Goal: Check status: Check status

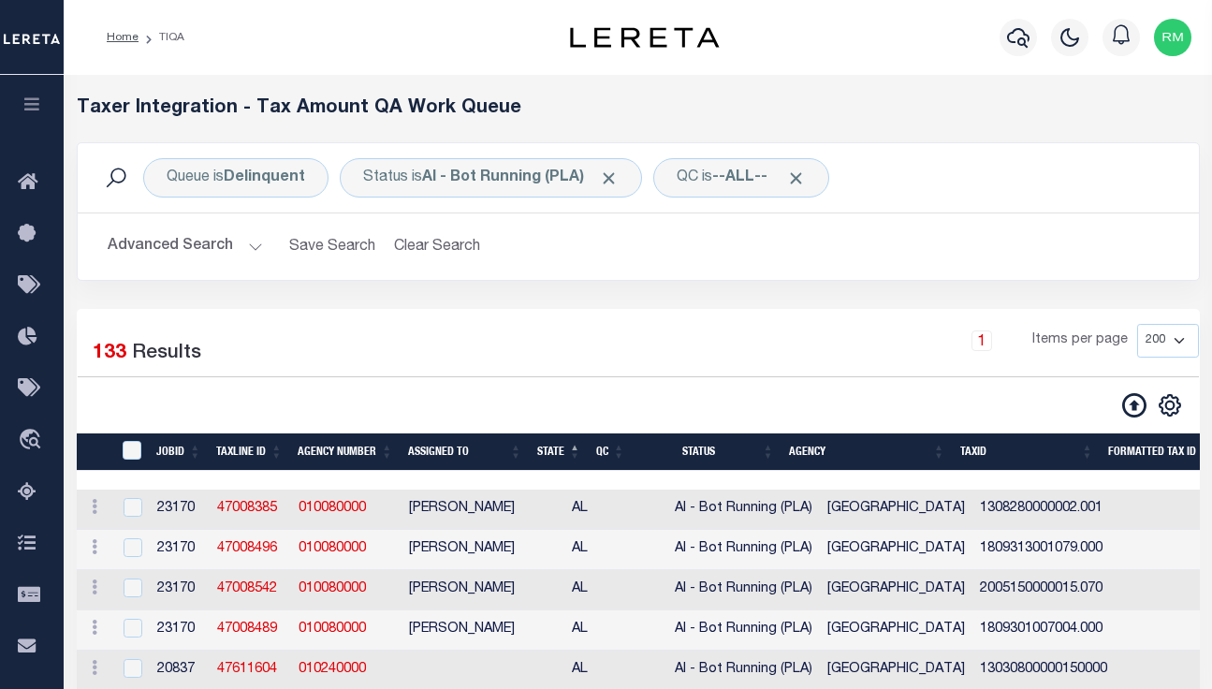
select select "200"
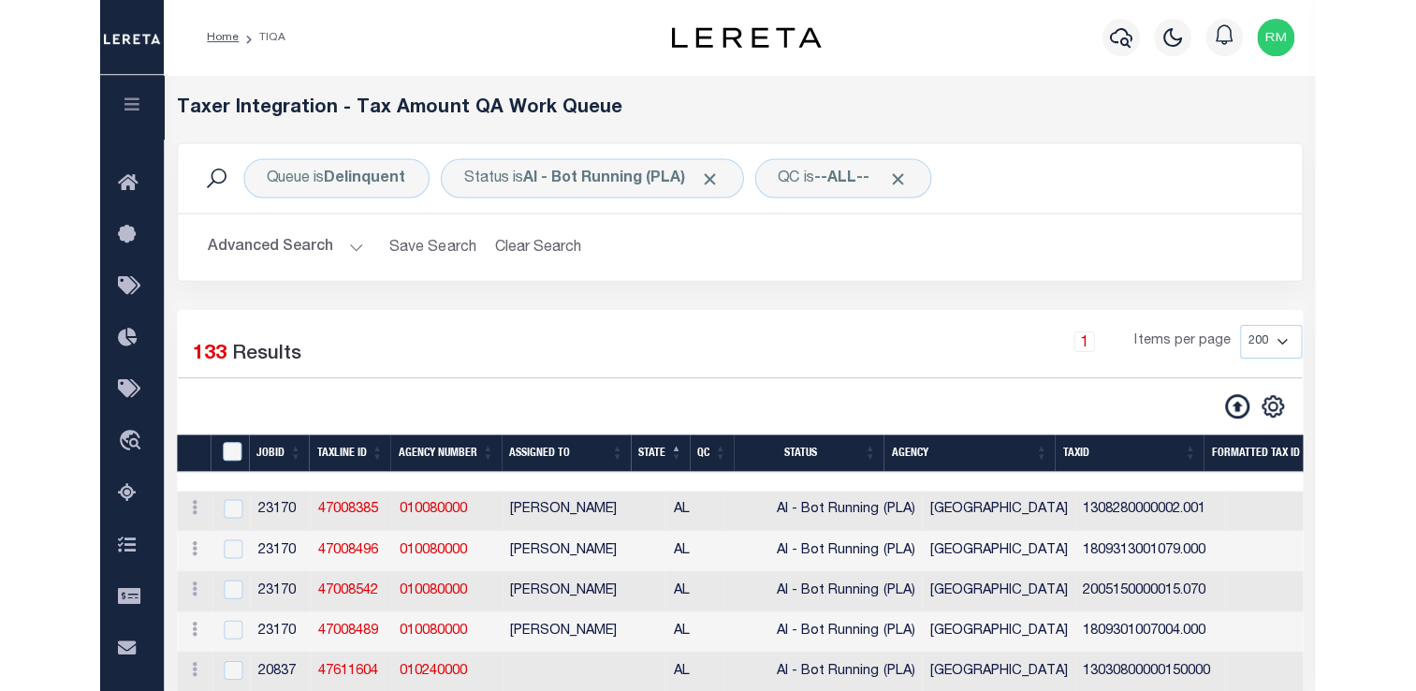
scroll to position [116, 0]
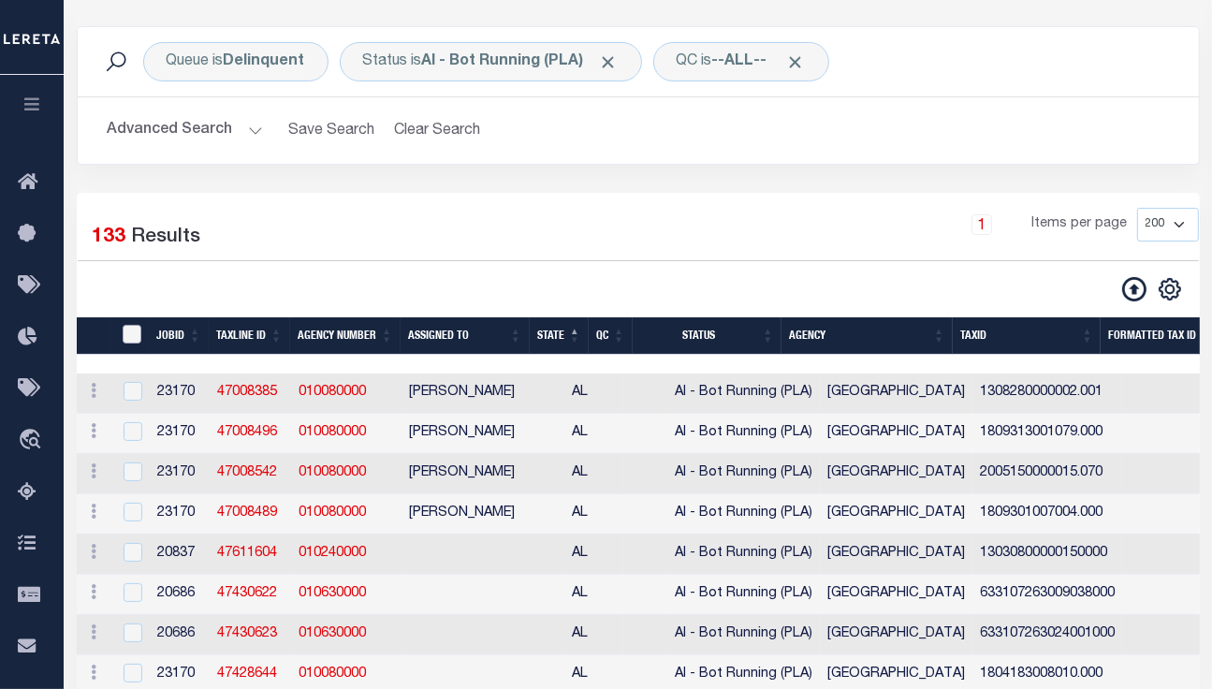
click at [128, 332] on input "TaxID" at bounding box center [132, 334] width 19 height 19
checkbox input "true"
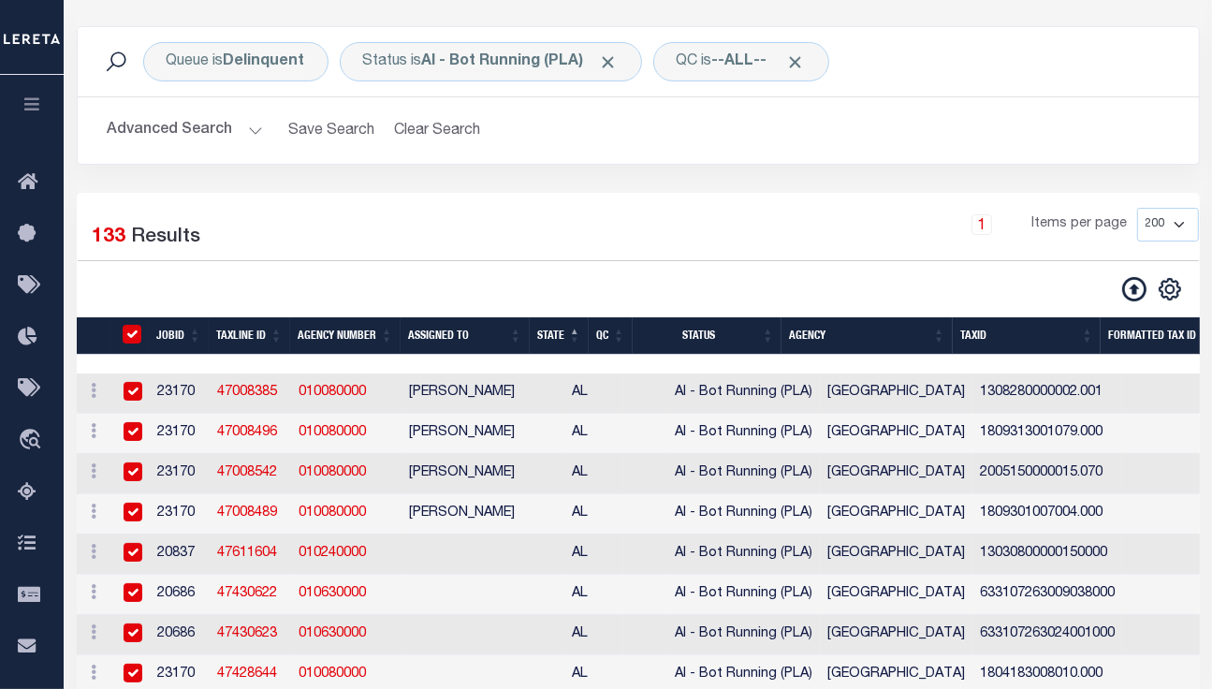
checkbox input "true"
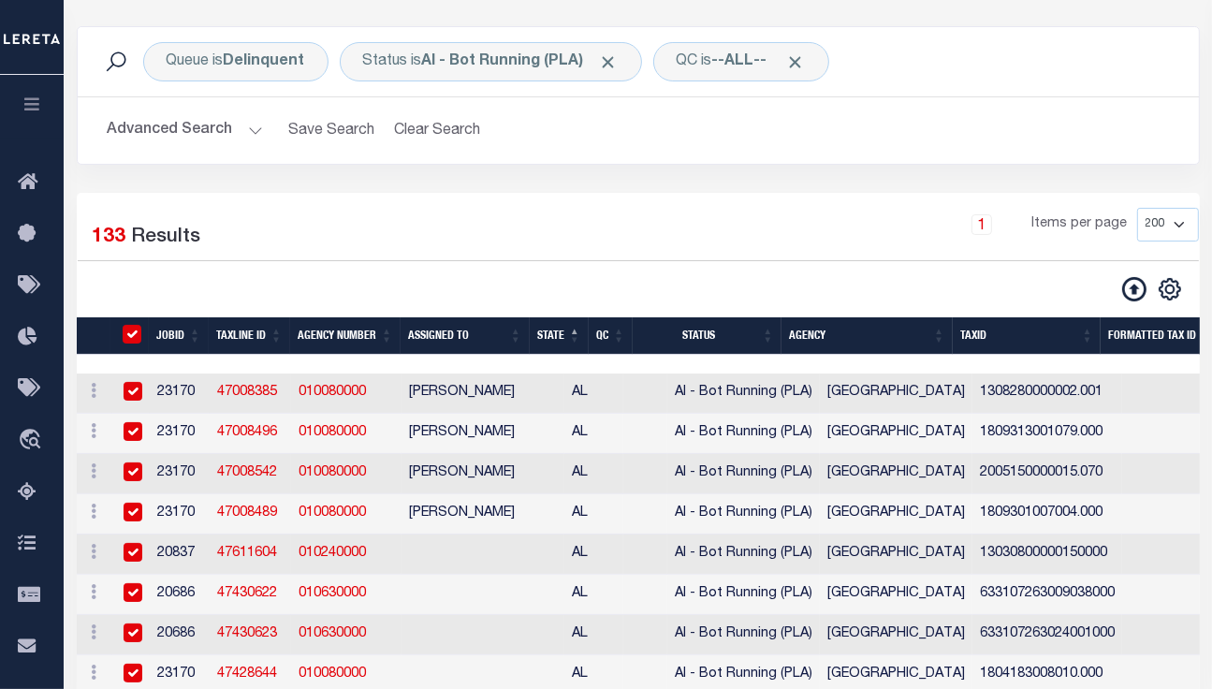
checkbox input "true"
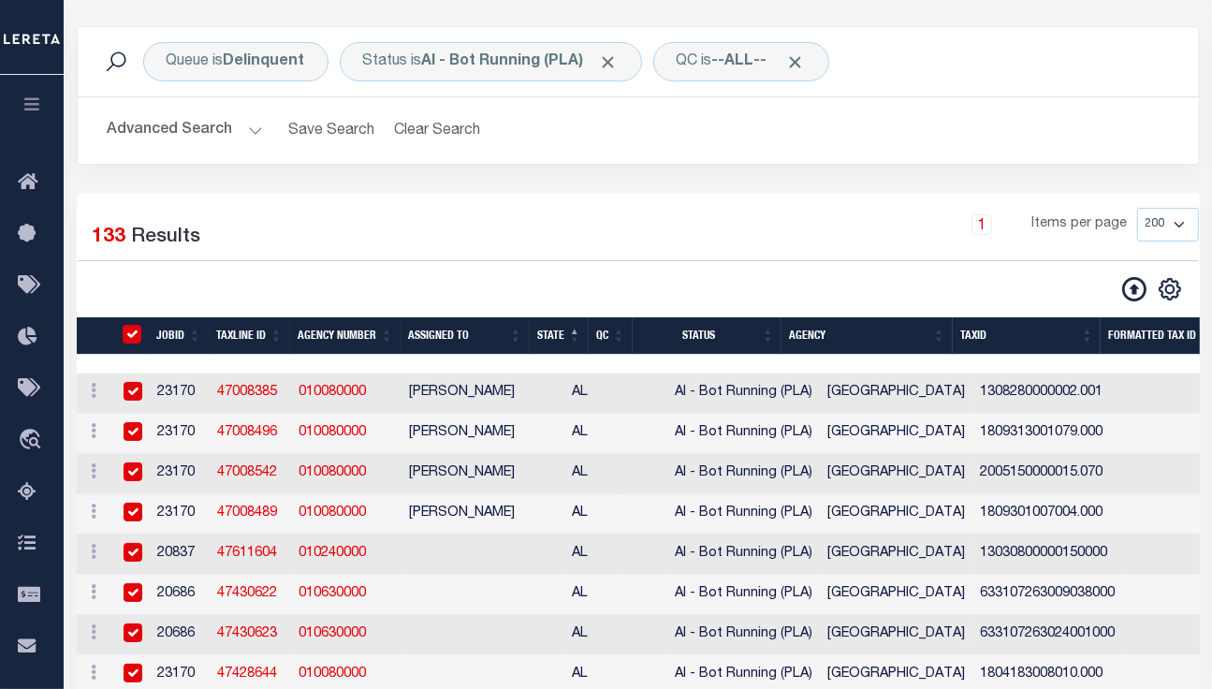
checkbox input "true"
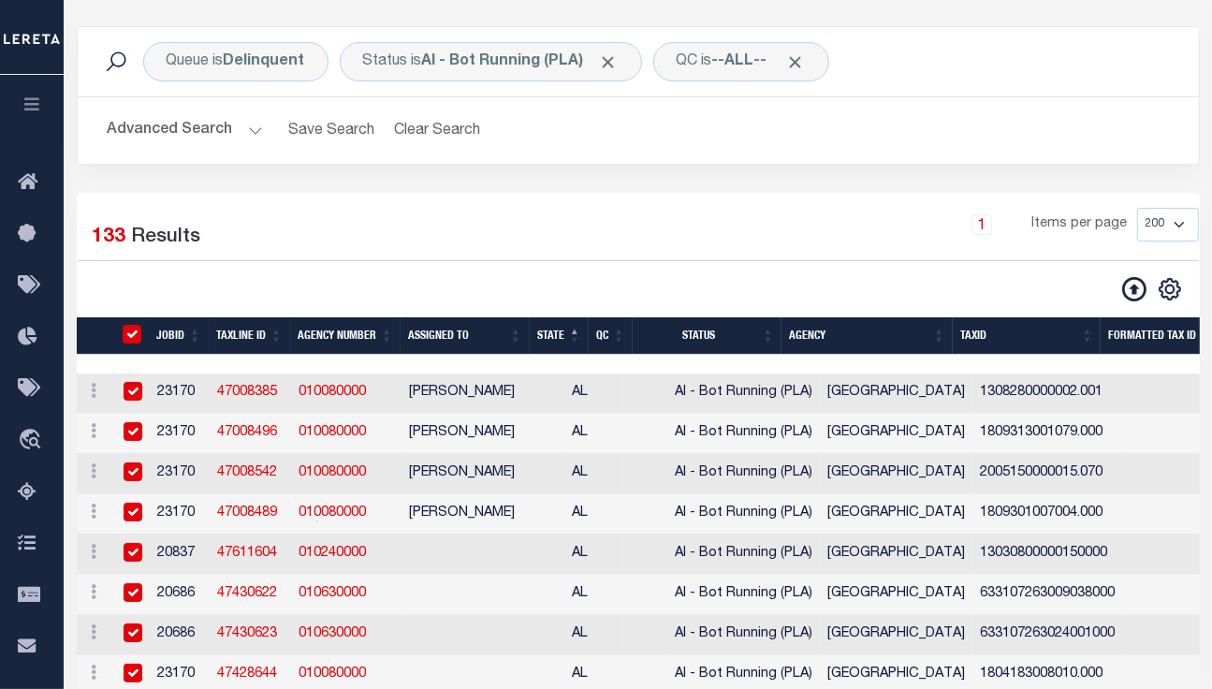
checkbox input "true"
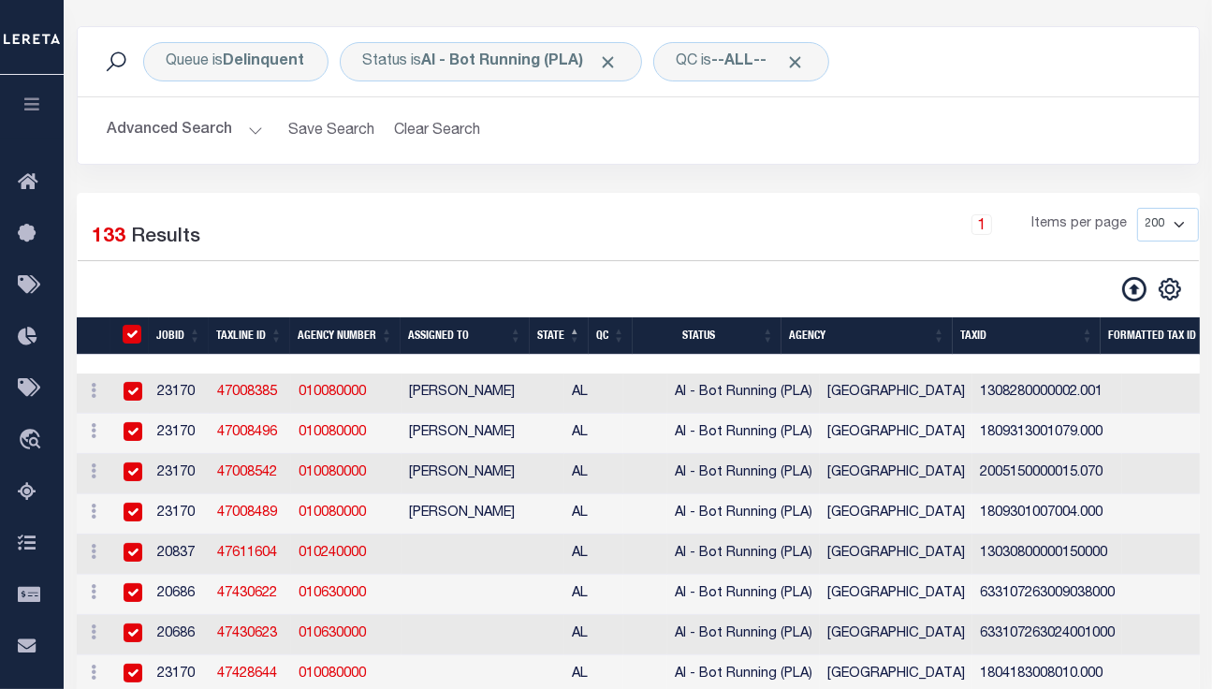
checkbox input "true"
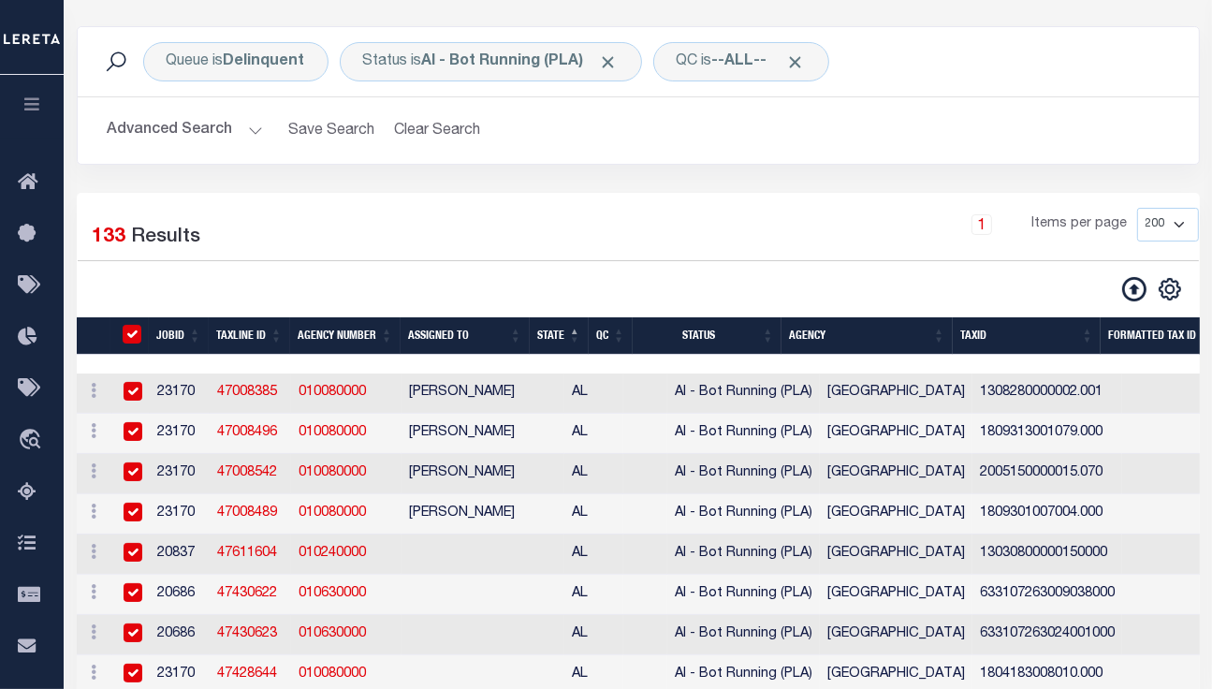
checkbox input "true"
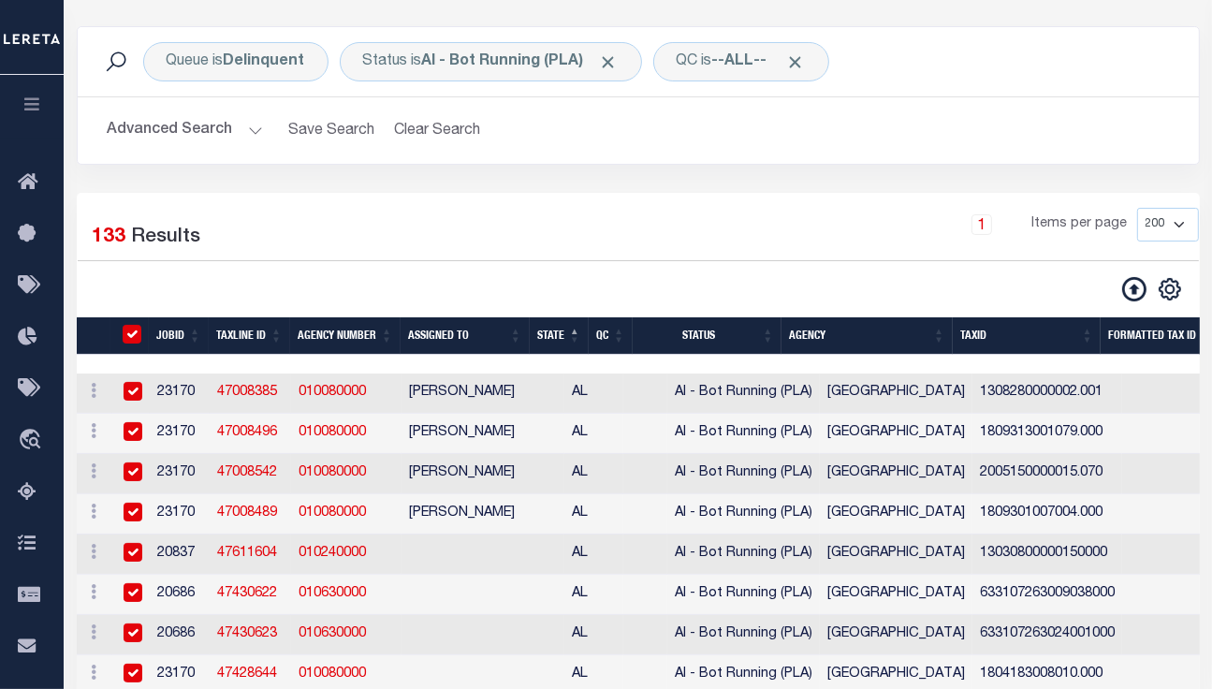
checkbox input "true"
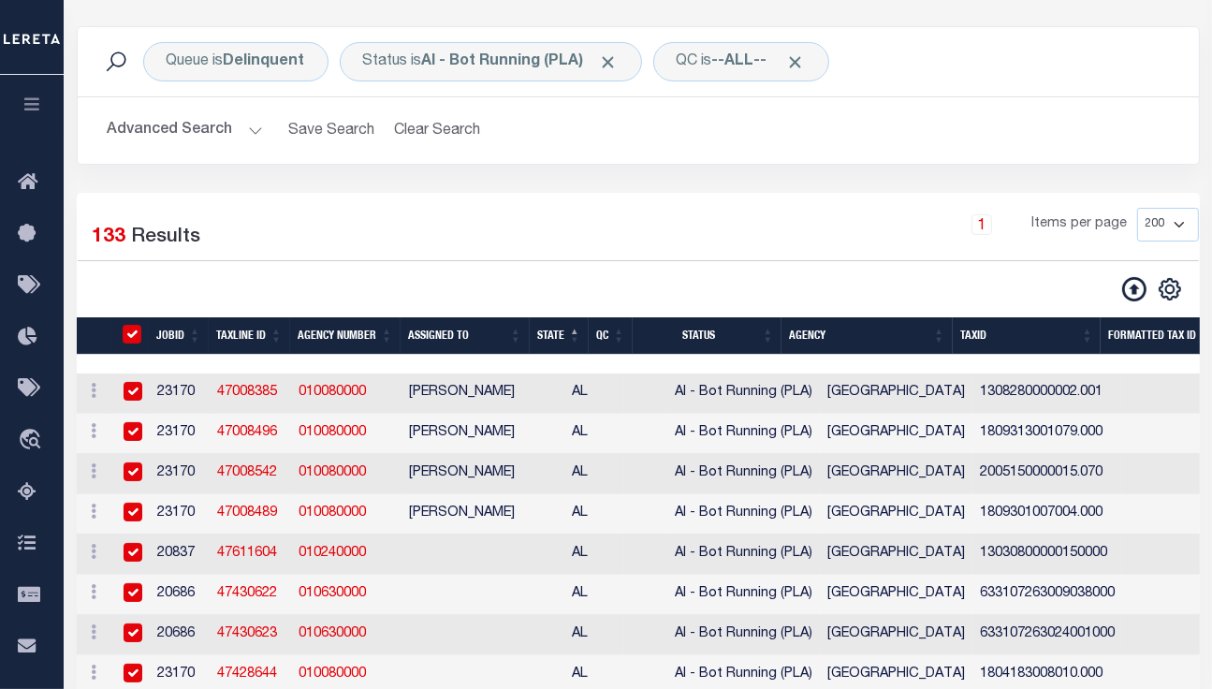
checkbox input "true"
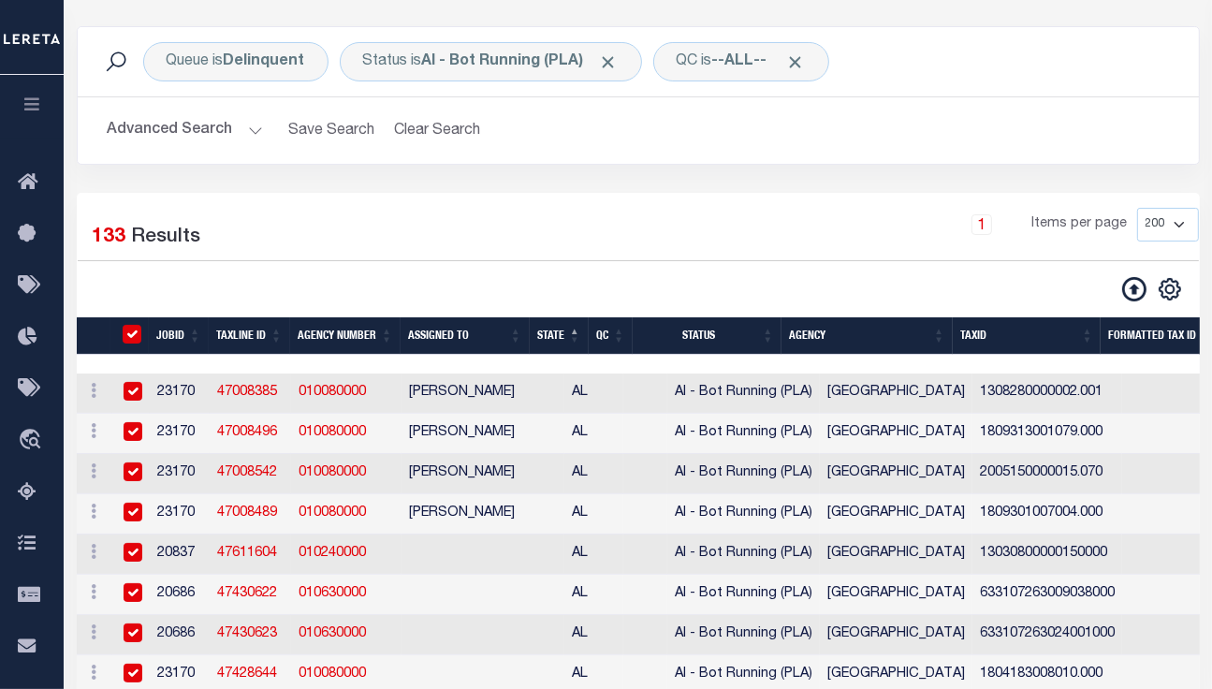
checkbox input "true"
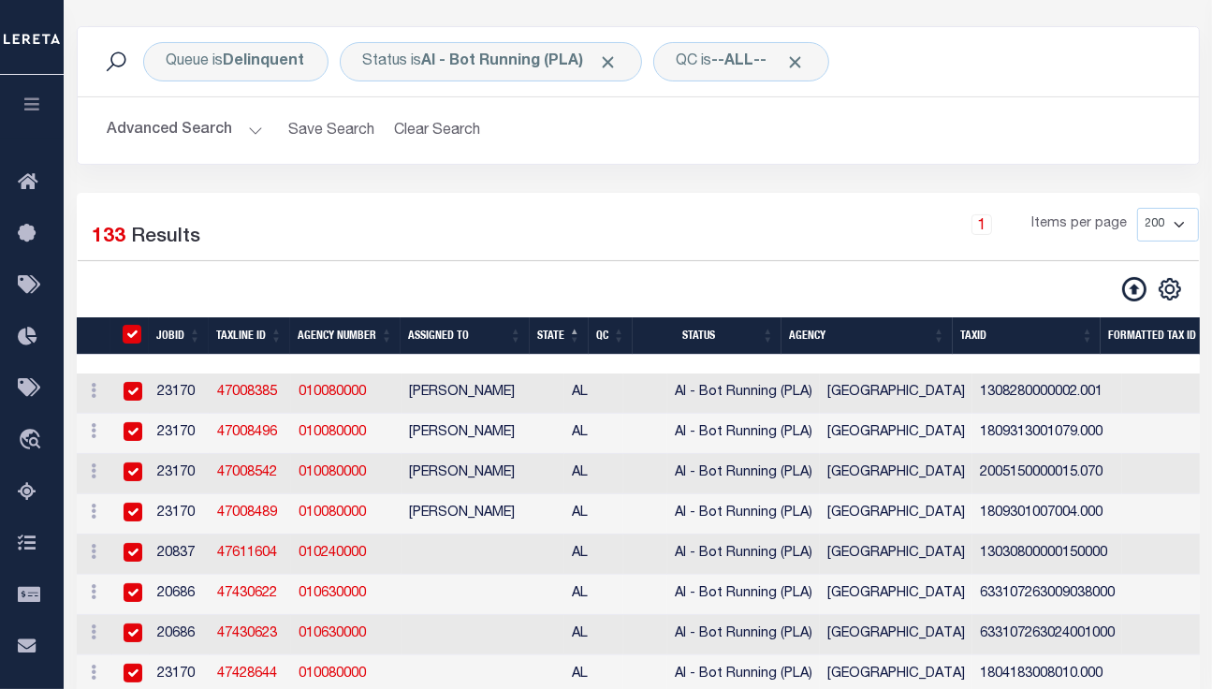
checkbox input "true"
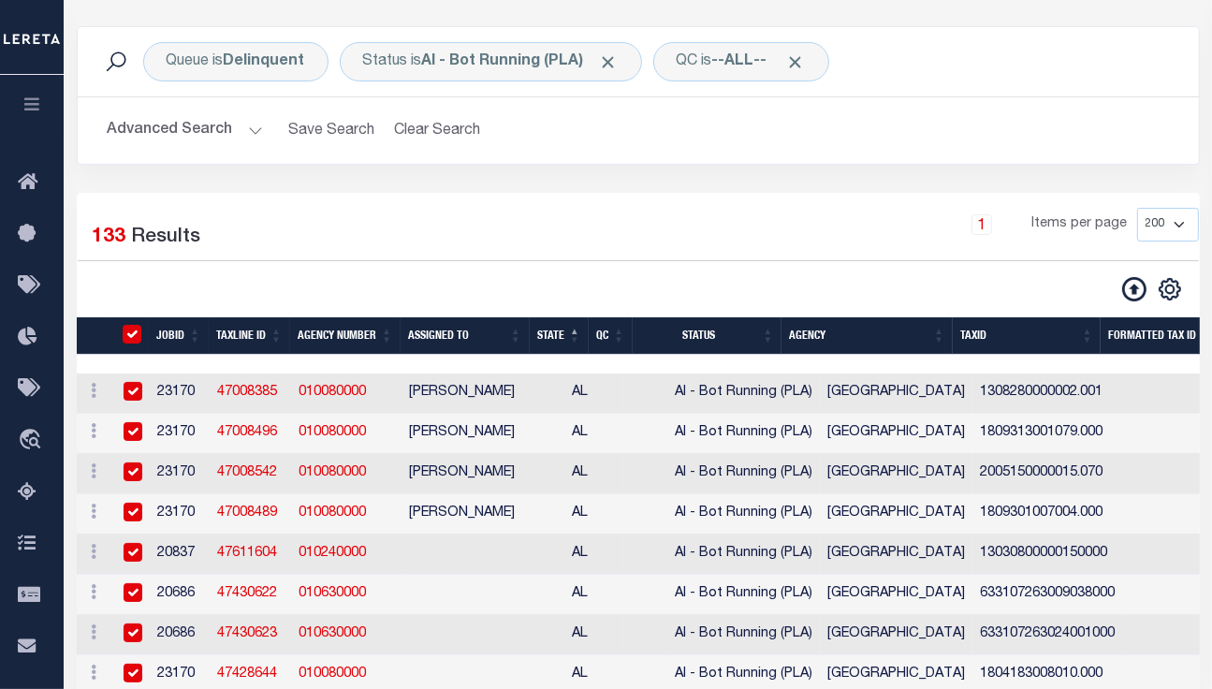
checkbox input "true"
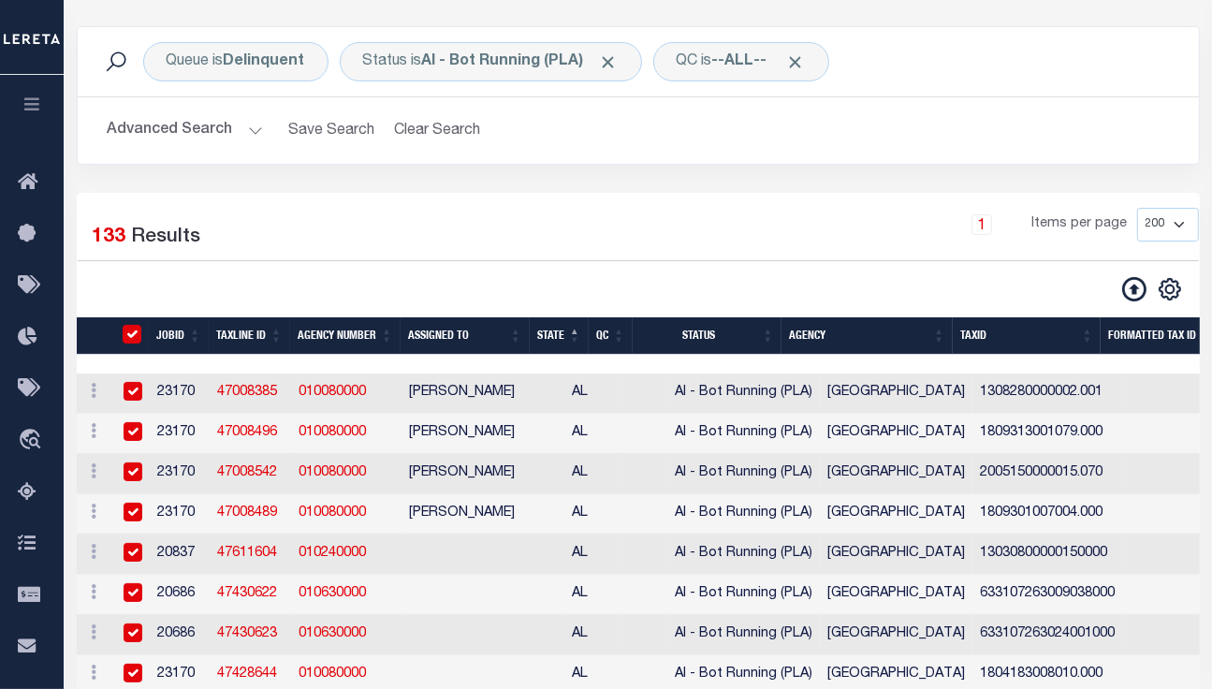
checkbox input "true"
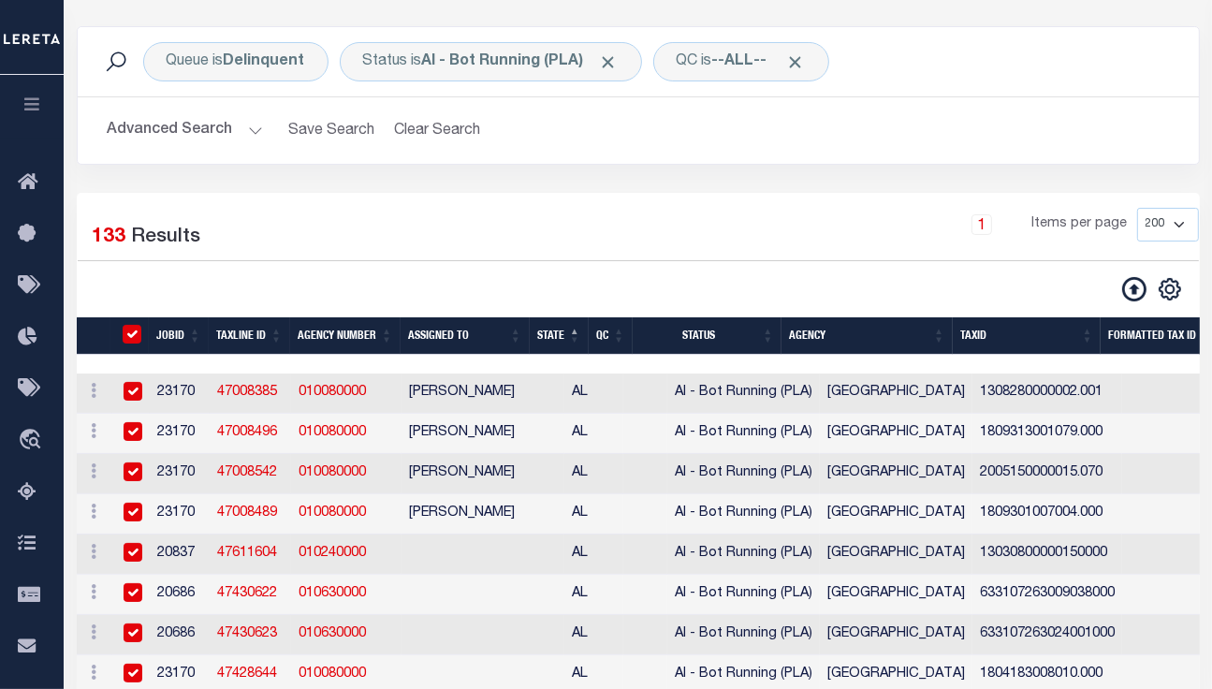
checkbox input "true"
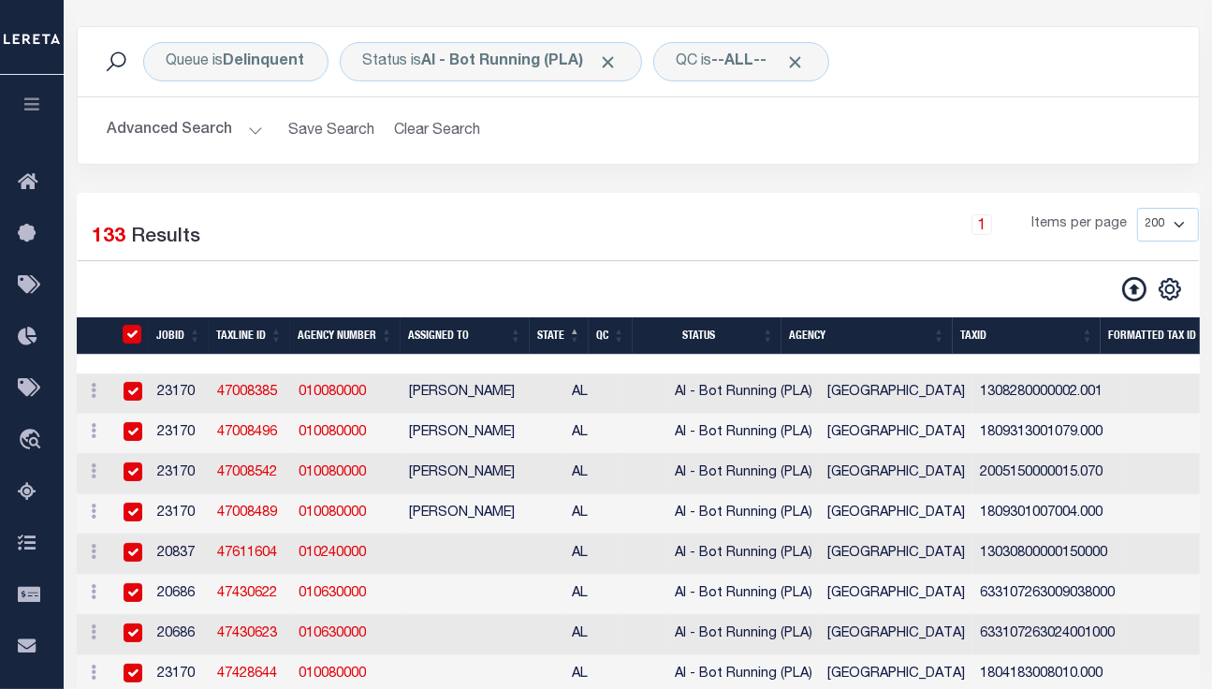
checkbox input "true"
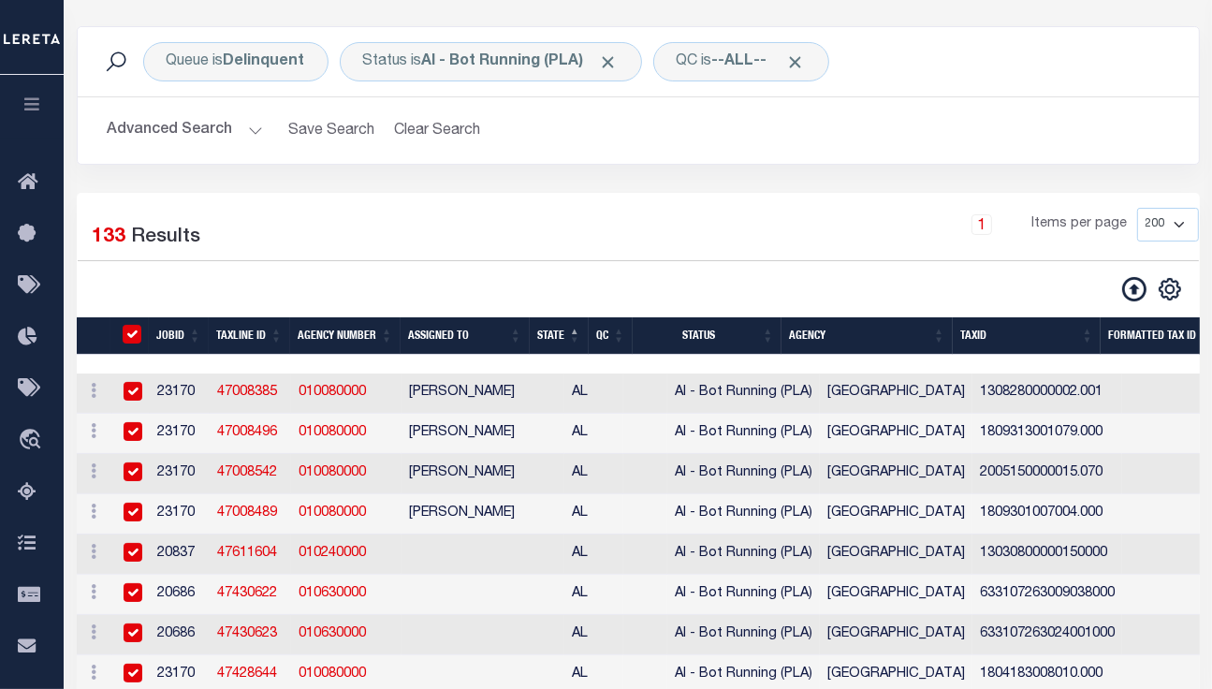
checkbox input "true"
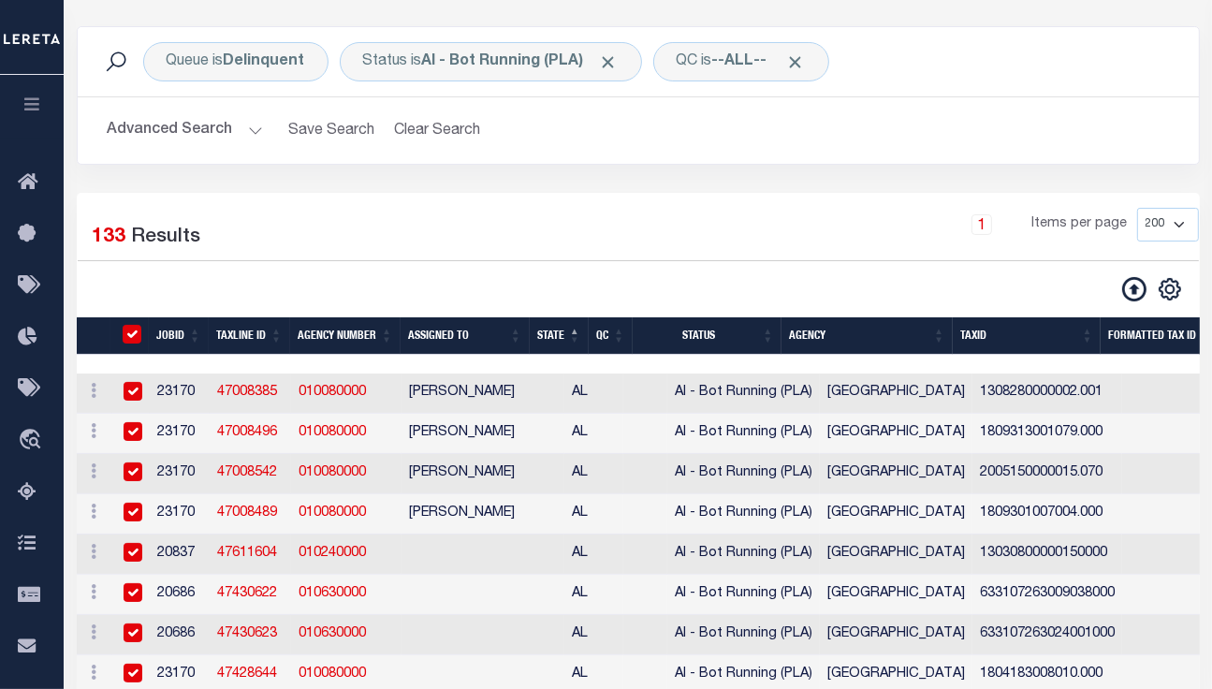
checkbox input "true"
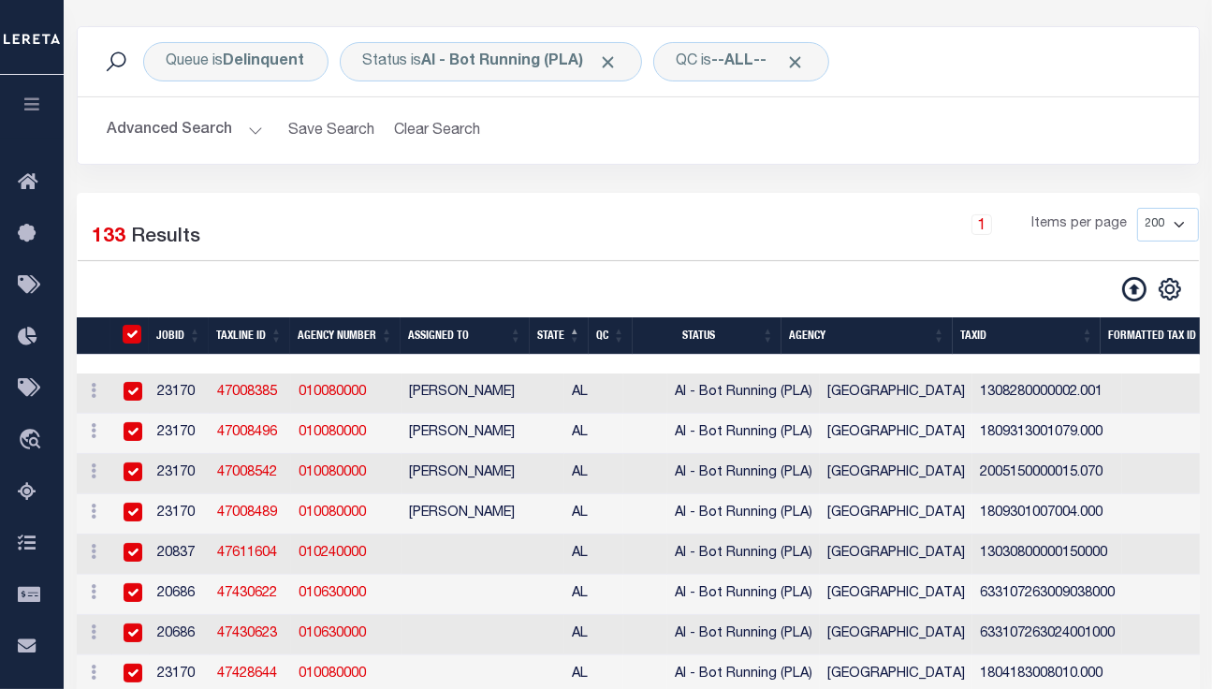
checkbox input "true"
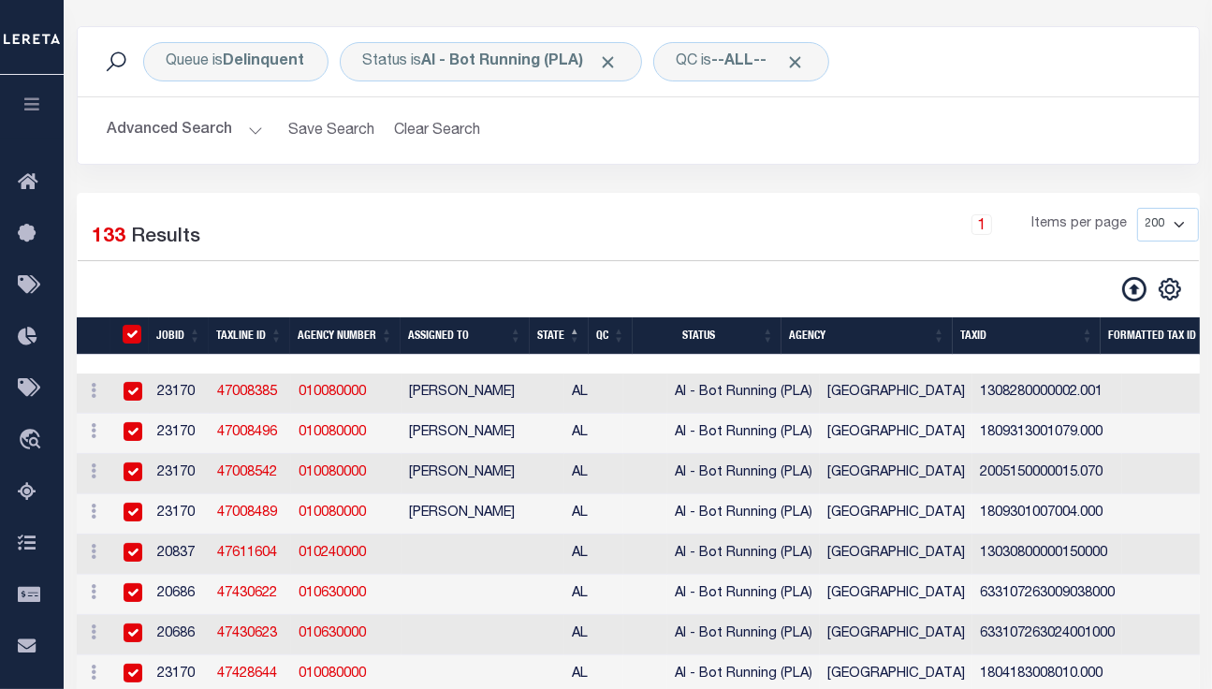
checkbox input "true"
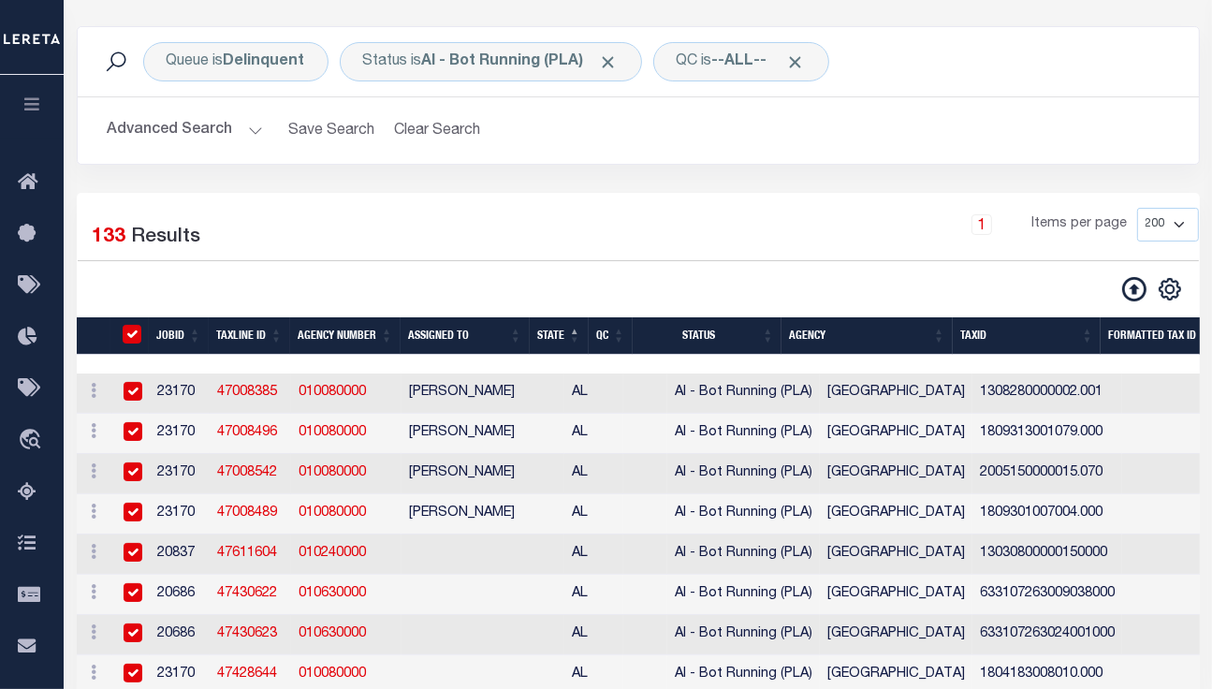
checkbox input "true"
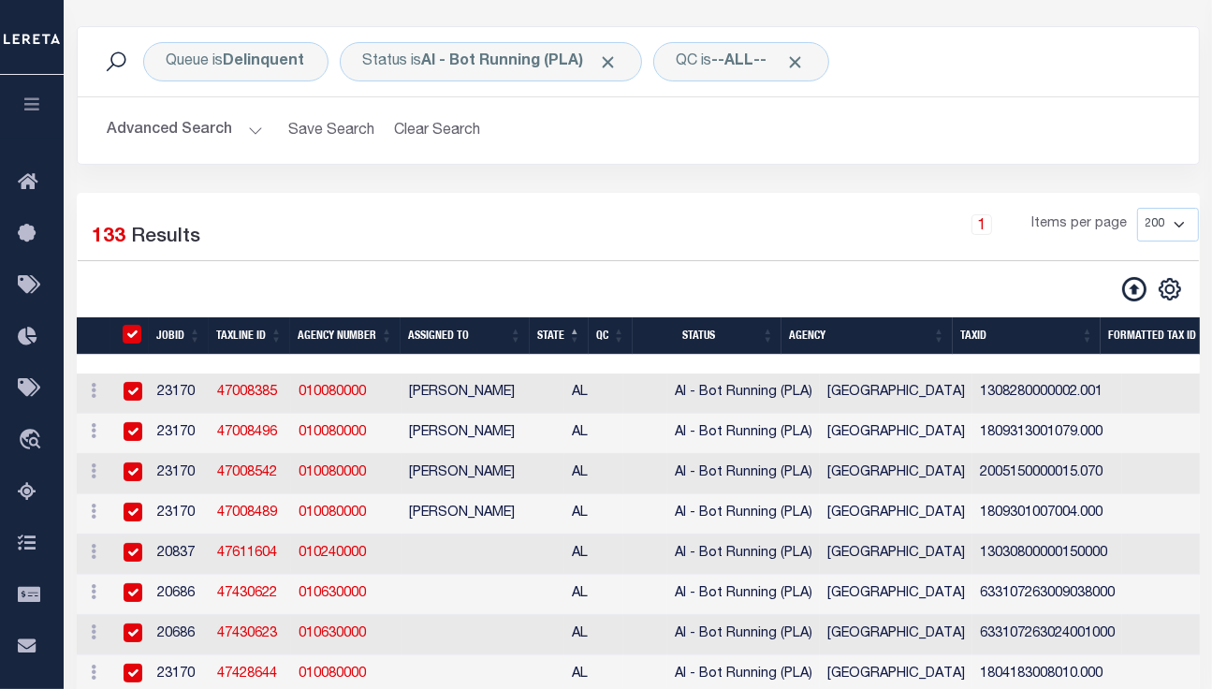
checkbox input "true"
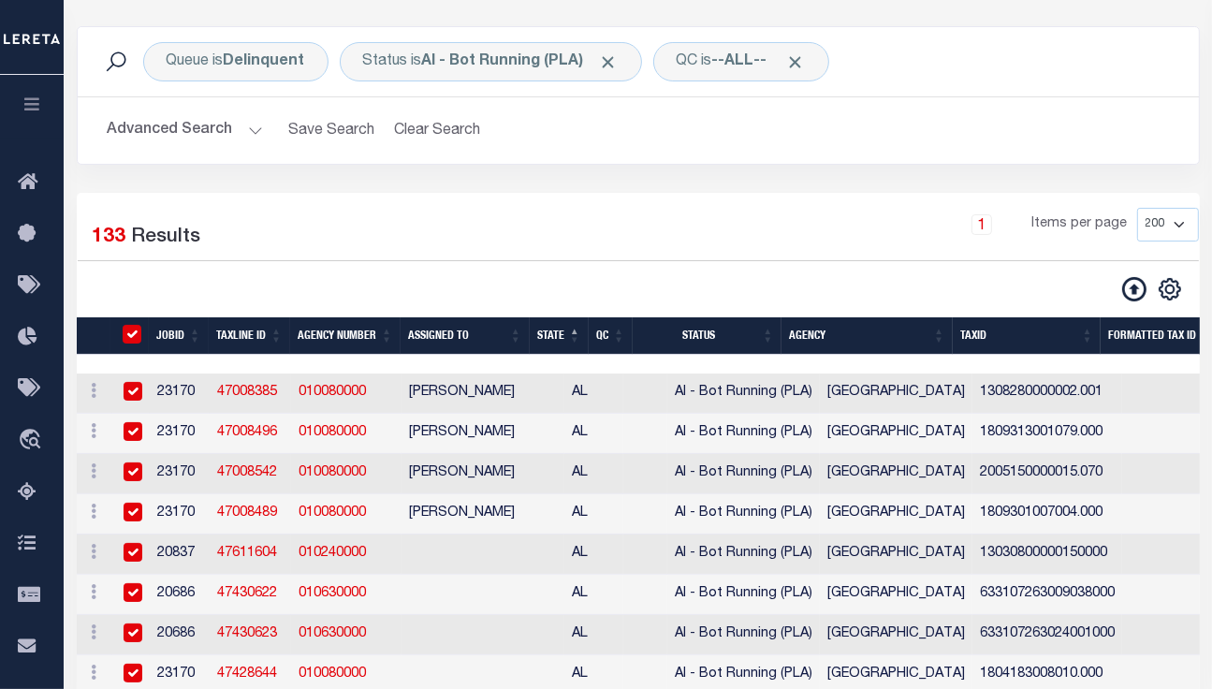
checkbox input "true"
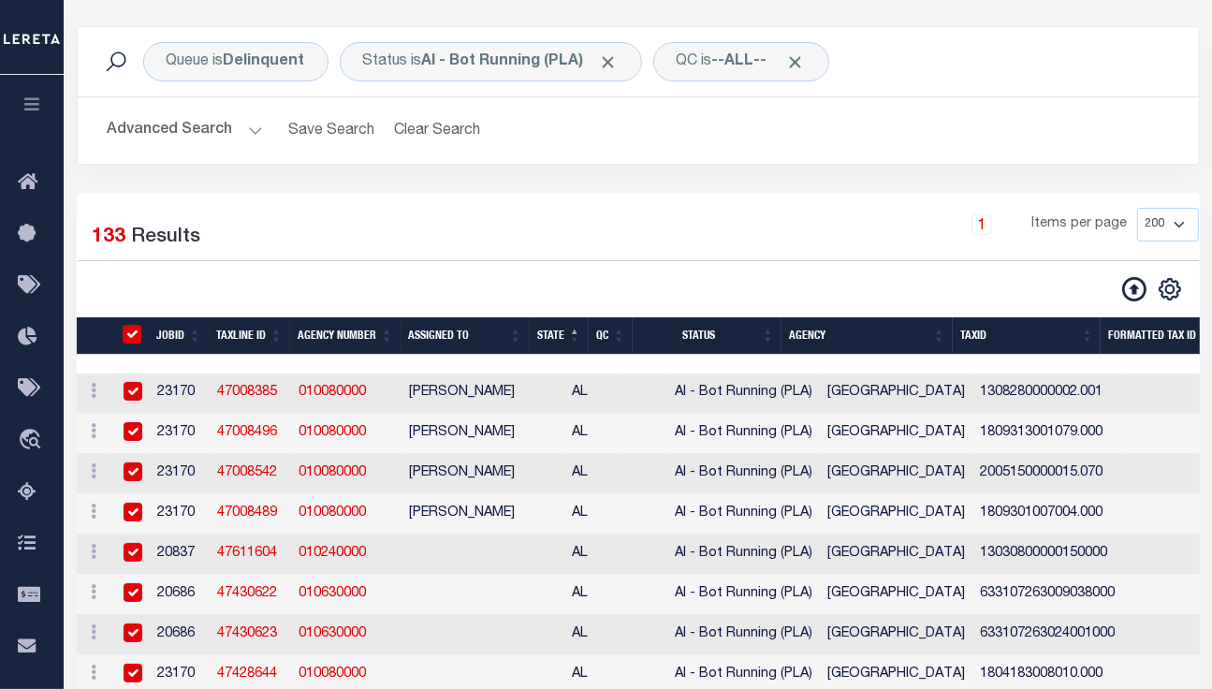
checkbox input "true"
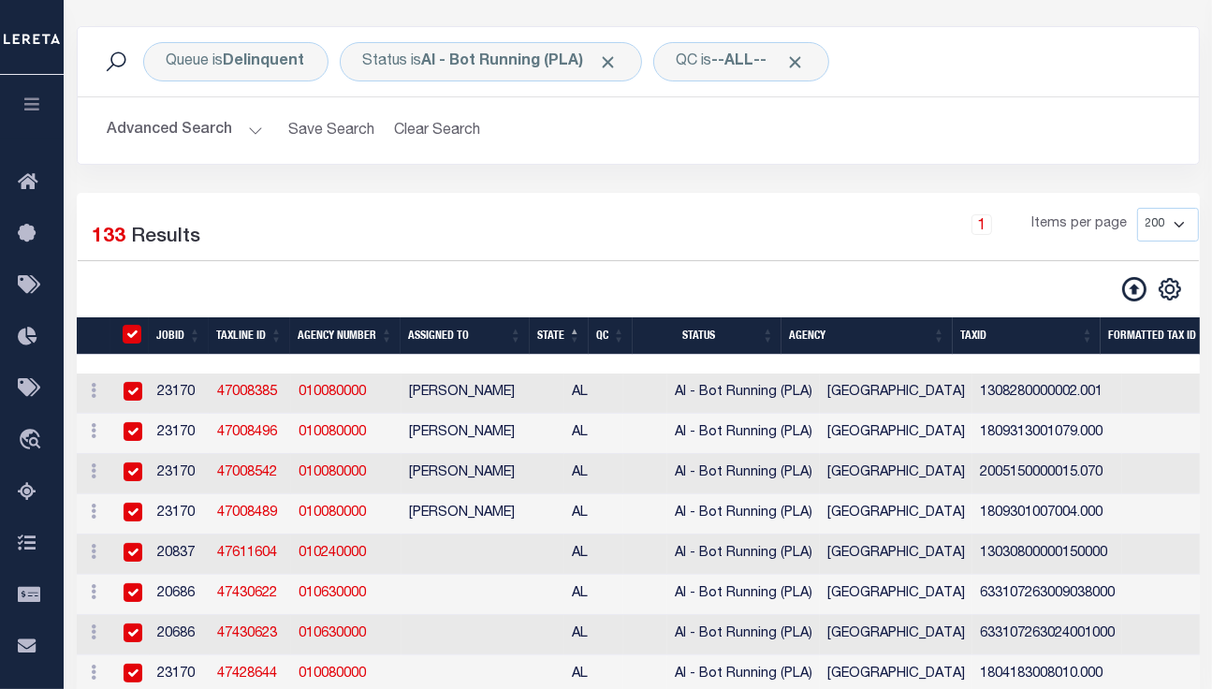
checkbox input "true"
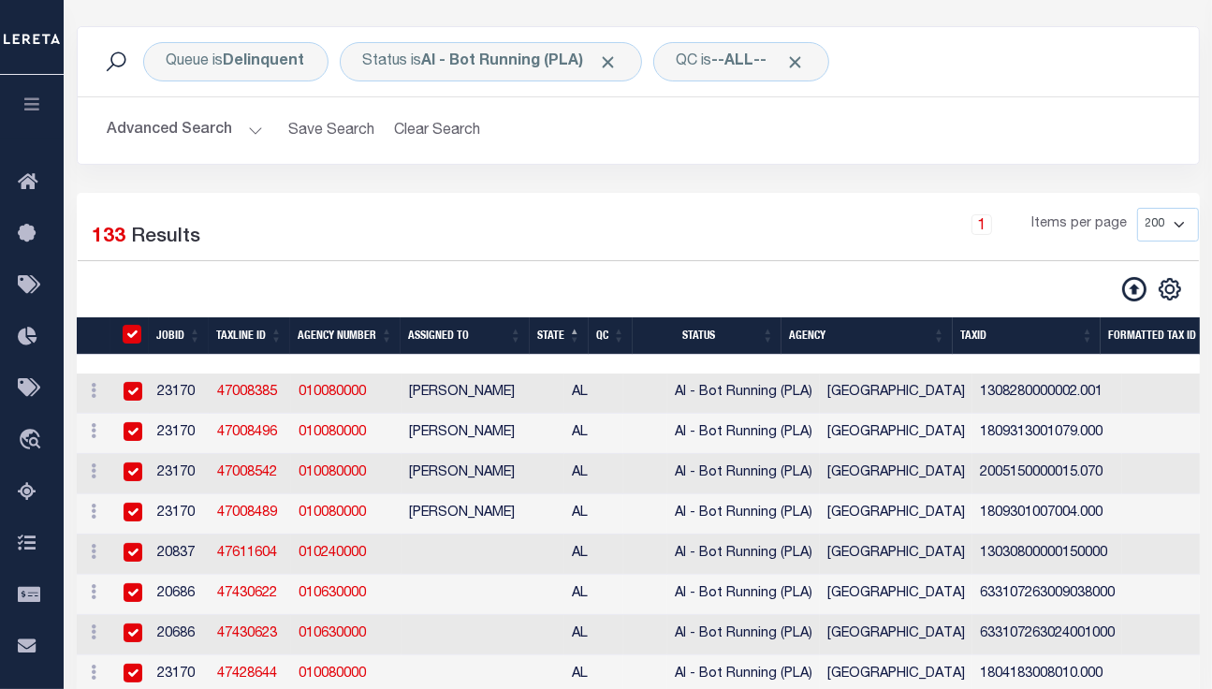
checkbox input "true"
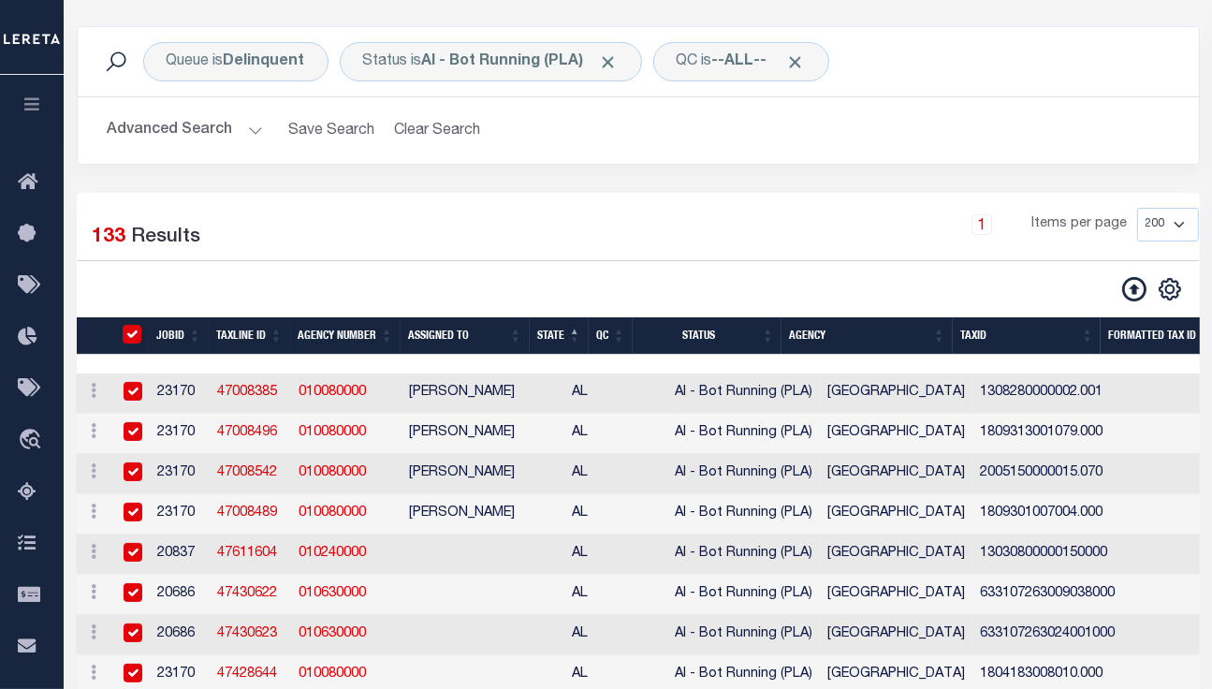
checkbox input "true"
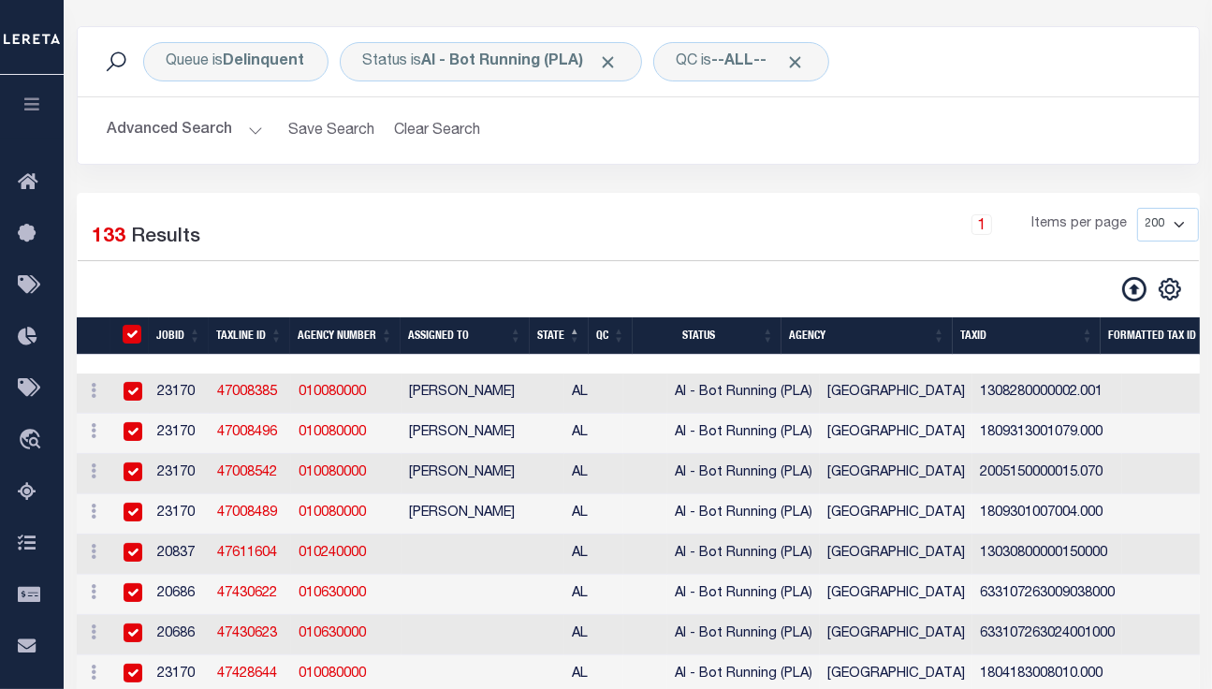
checkbox input "true"
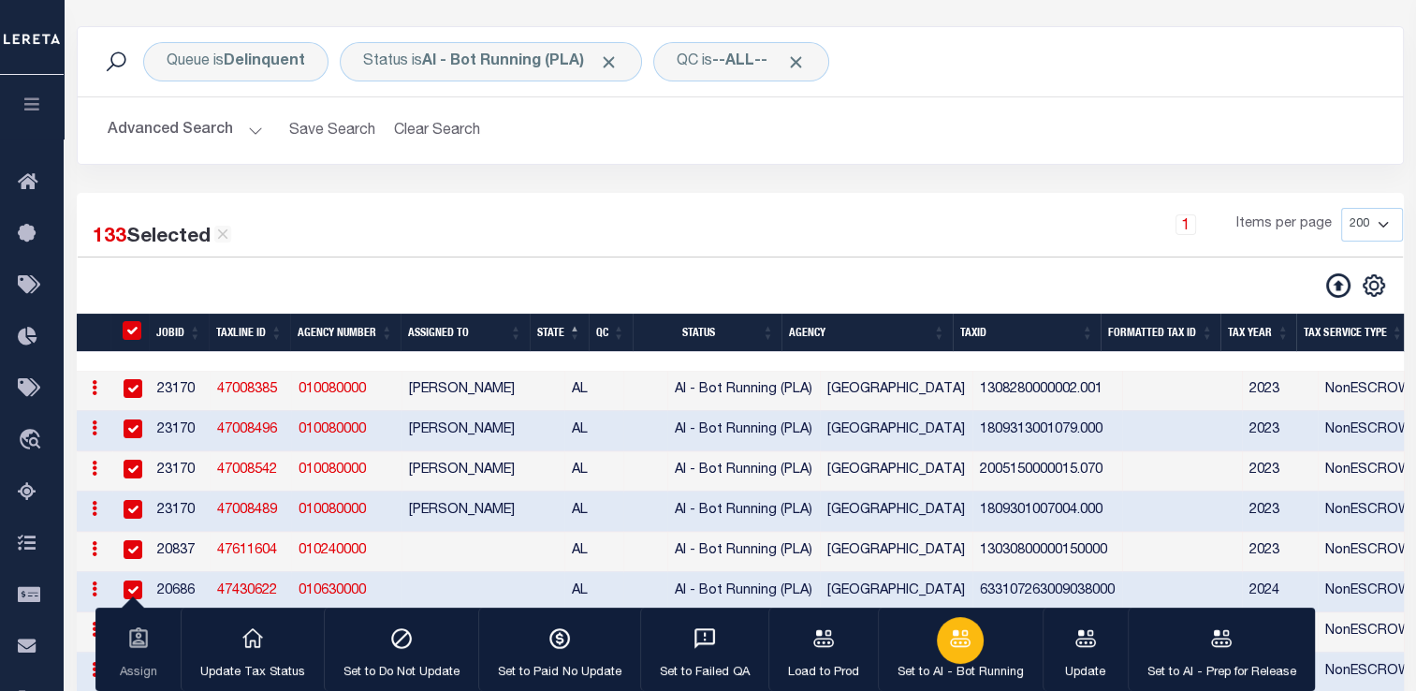
click at [940, 649] on div "button" at bounding box center [960, 640] width 47 height 47
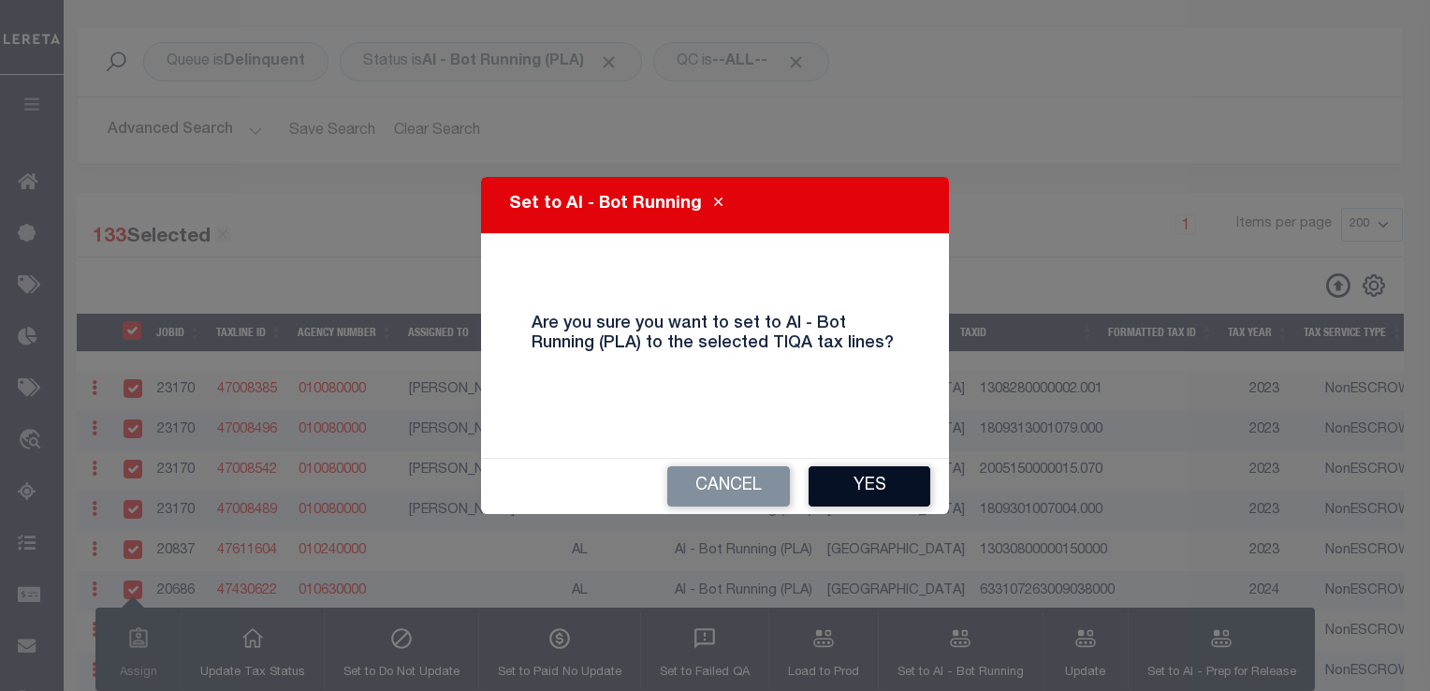
click at [862, 489] on button "Yes" at bounding box center [870, 486] width 122 height 40
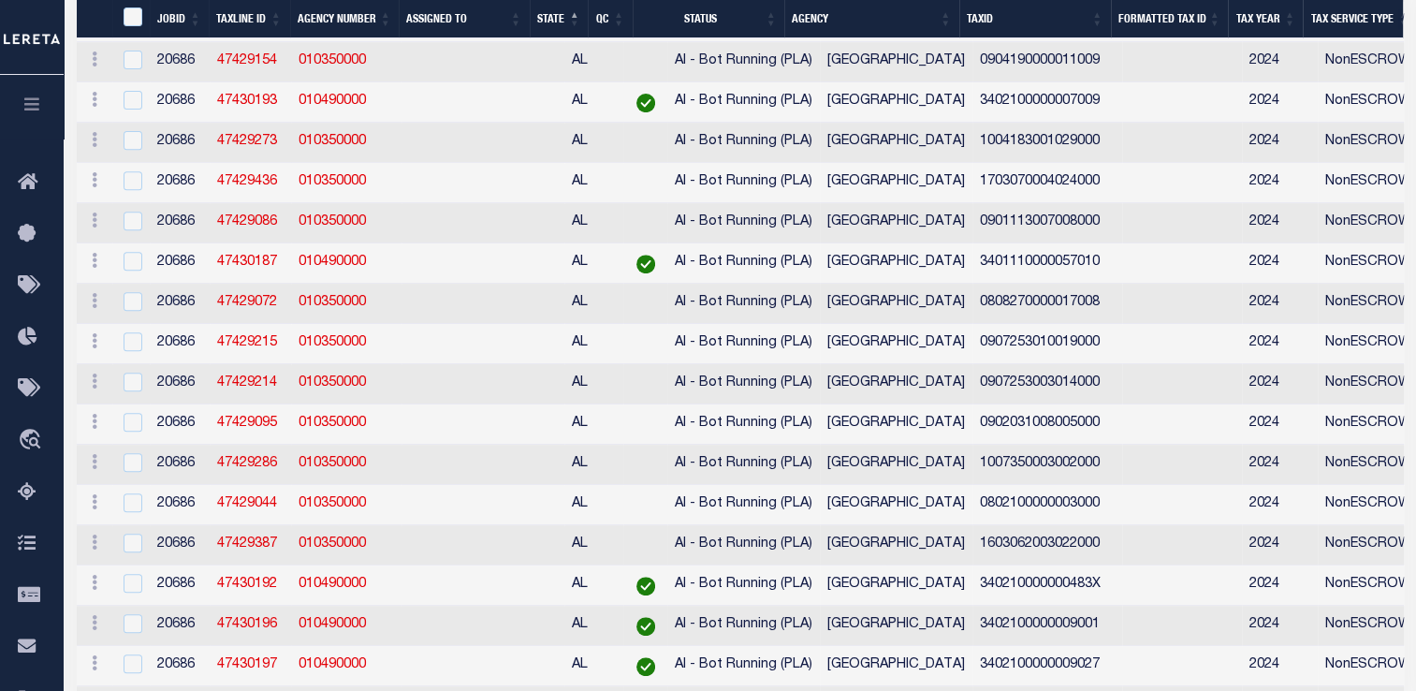
scroll to position [0, 0]
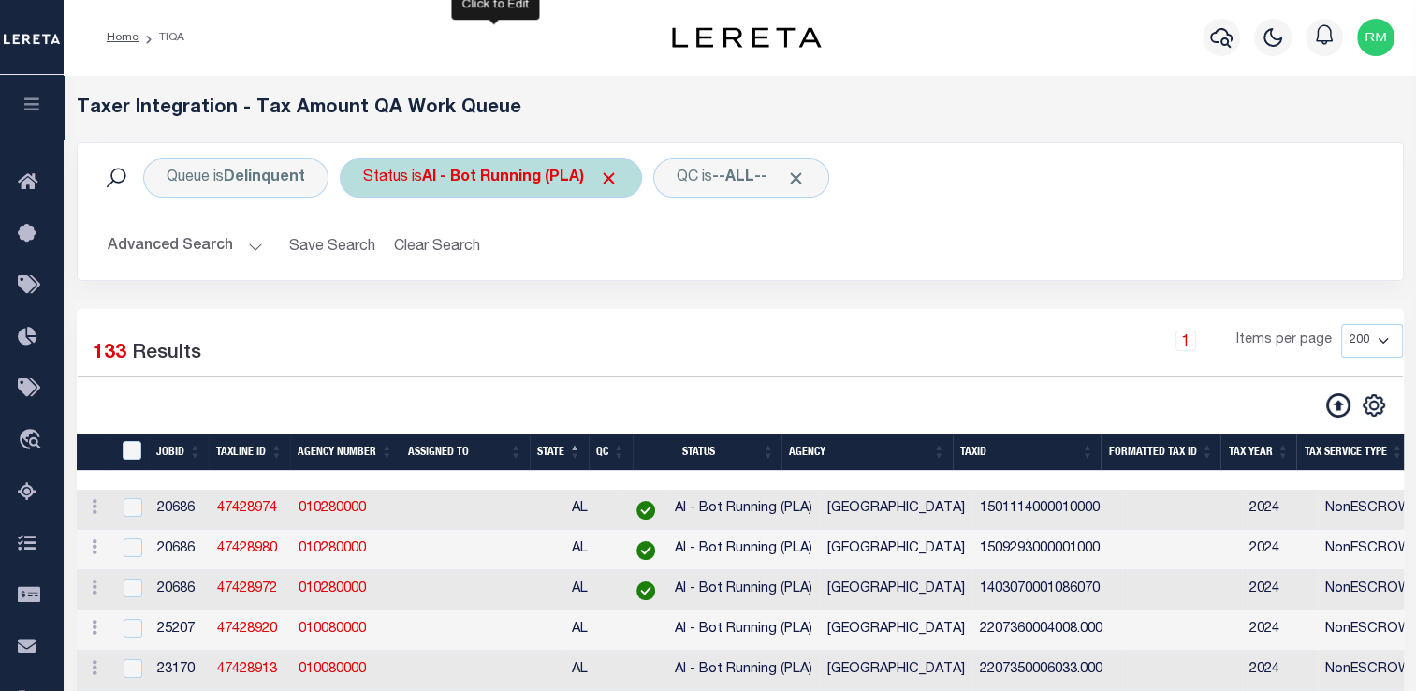
click at [512, 177] on b "AI - Bot Running (PLA)" at bounding box center [520, 177] width 197 height 15
select select "PLA"
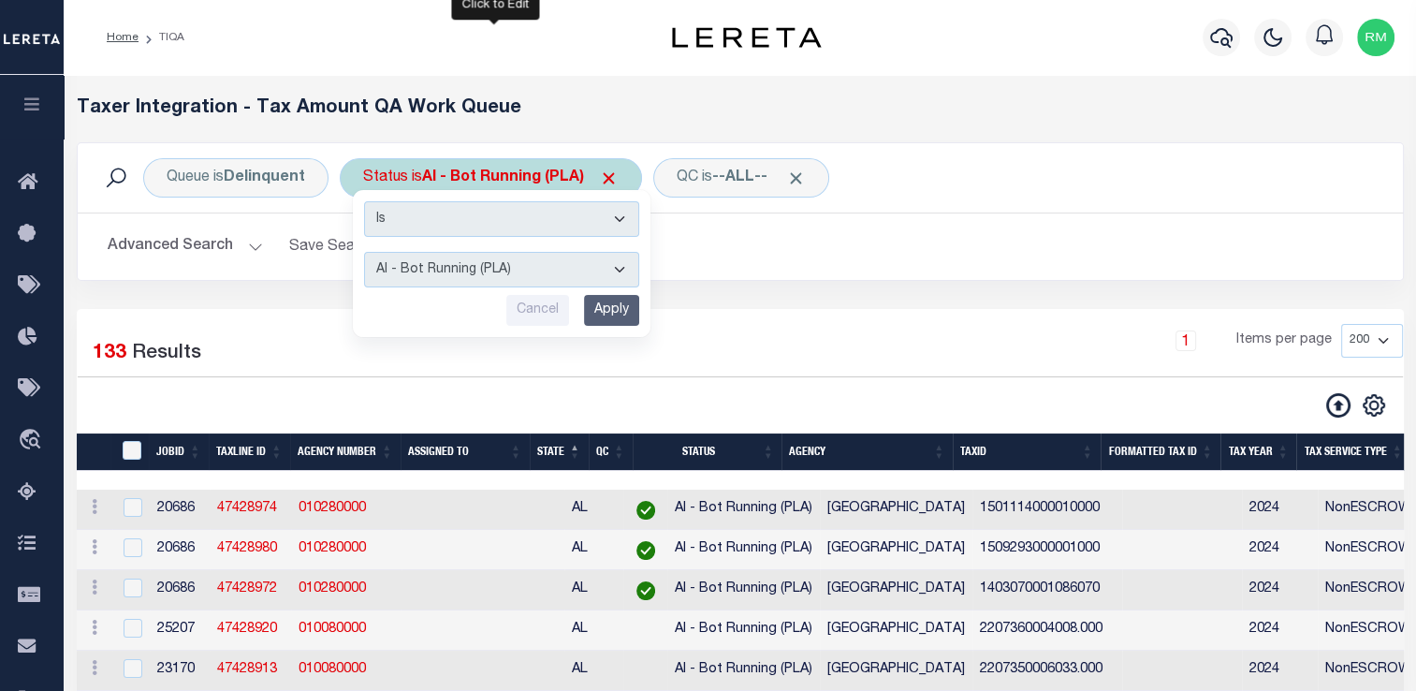
click at [474, 268] on select "AI - Bot Exception (ERR) AI - Bot Running (PLA) AI - Failed QA (FQA) AI - Prep …" at bounding box center [501, 270] width 275 height 36
click at [723, 359] on div "1 Items per page 10 25 50 100 200 500 1000 2000" at bounding box center [909, 348] width 987 height 49
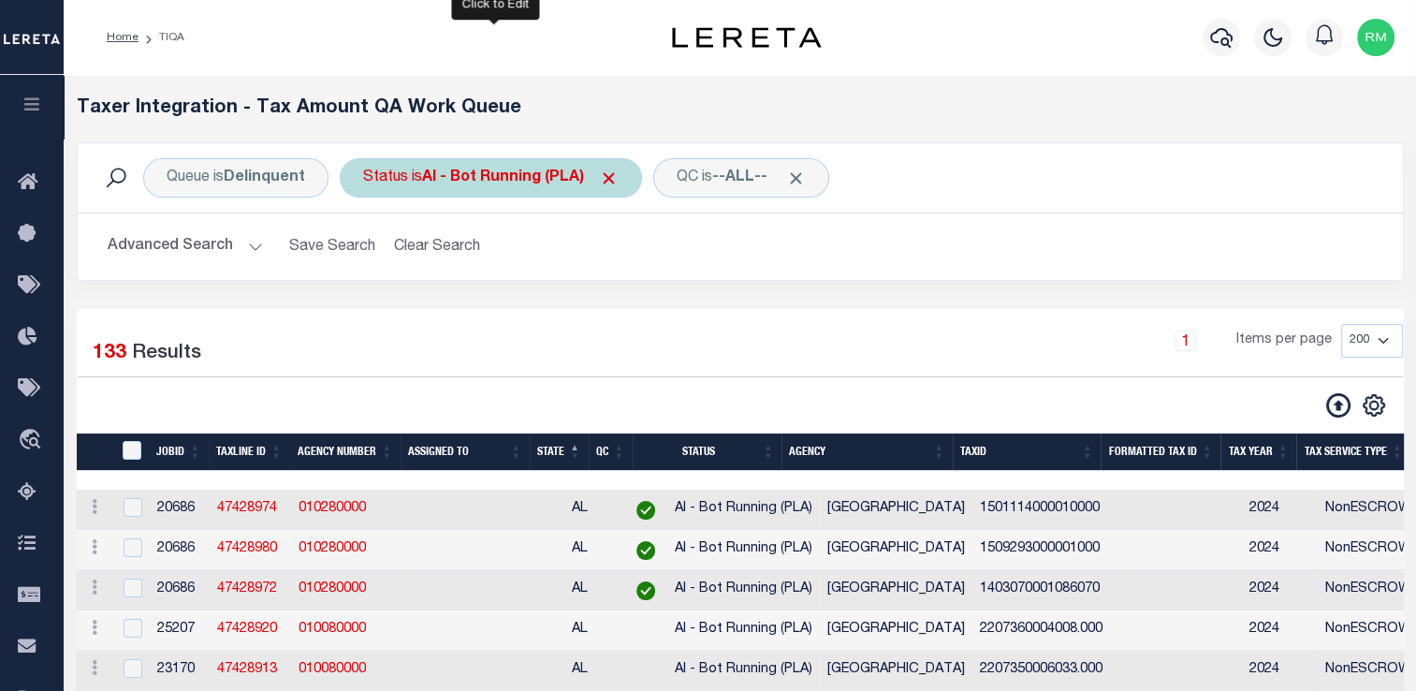
click at [472, 181] on b "AI - Bot Running (PLA)" at bounding box center [520, 177] width 197 height 15
select select "PLA"
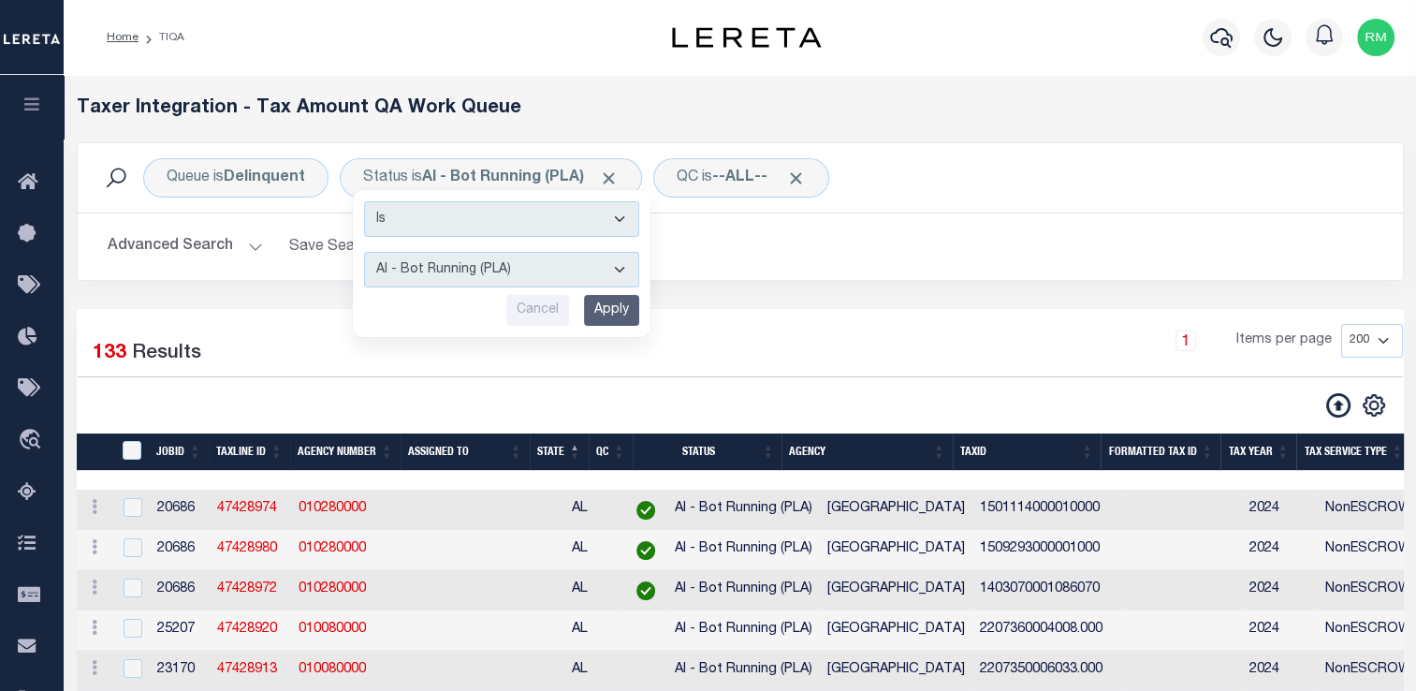
click at [399, 362] on div "133 Selected 133 Results" at bounding box center [233, 350] width 339 height 52
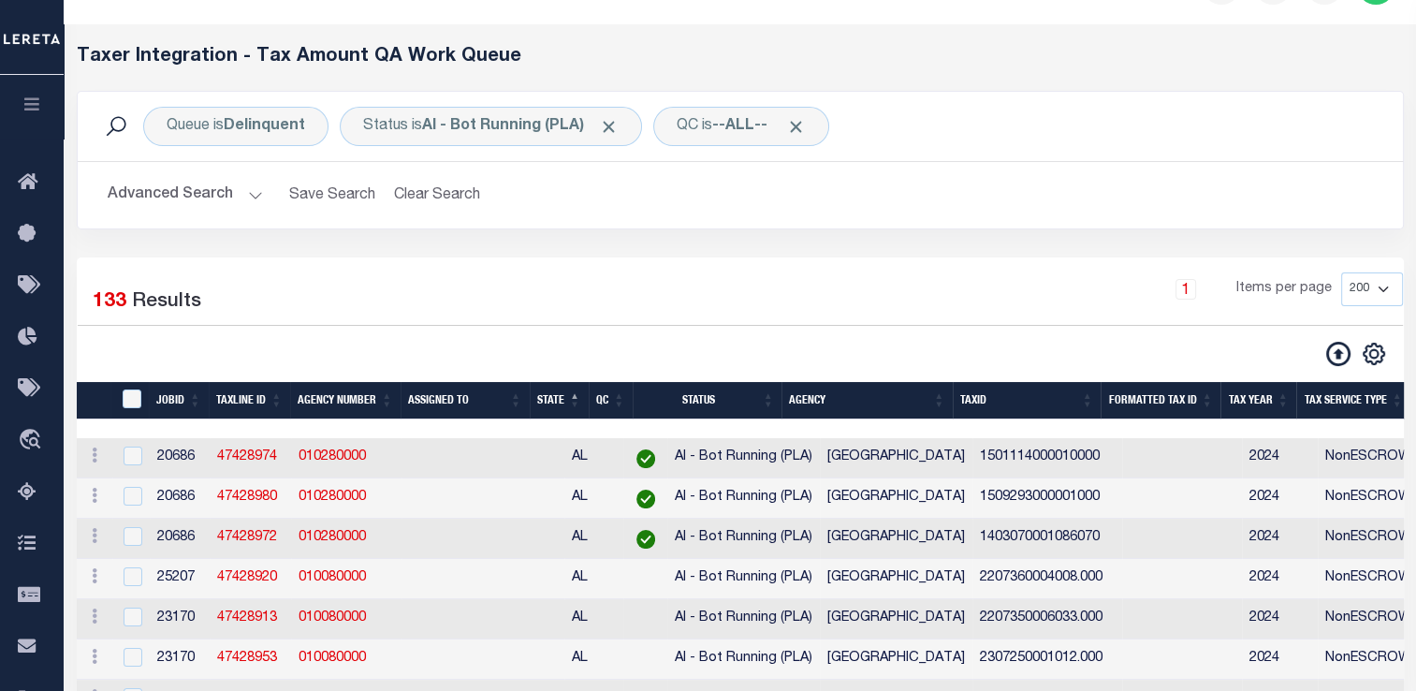
scroll to position [7, 0]
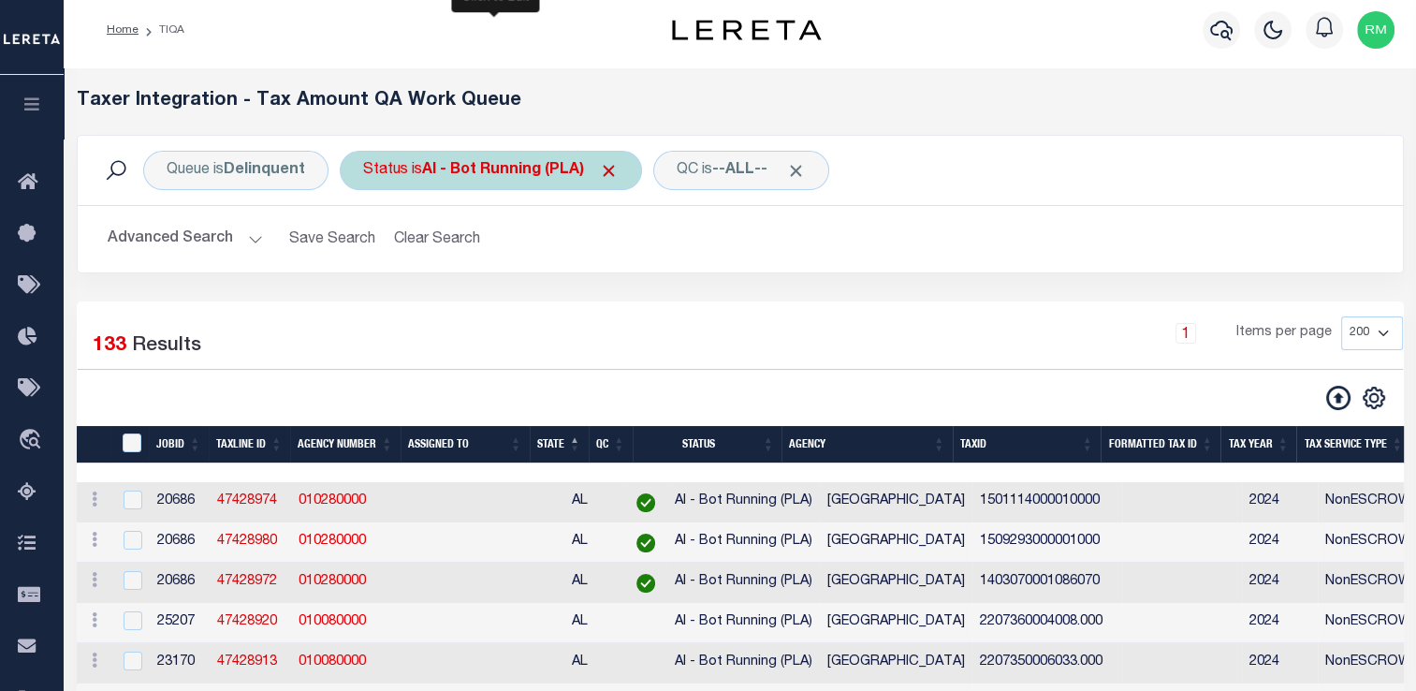
click at [497, 189] on div "Status is AI - Bot Running (PLA) Is Contains AI - Bot Exception (ERR) AI - Bot …" at bounding box center [491, 170] width 302 height 39
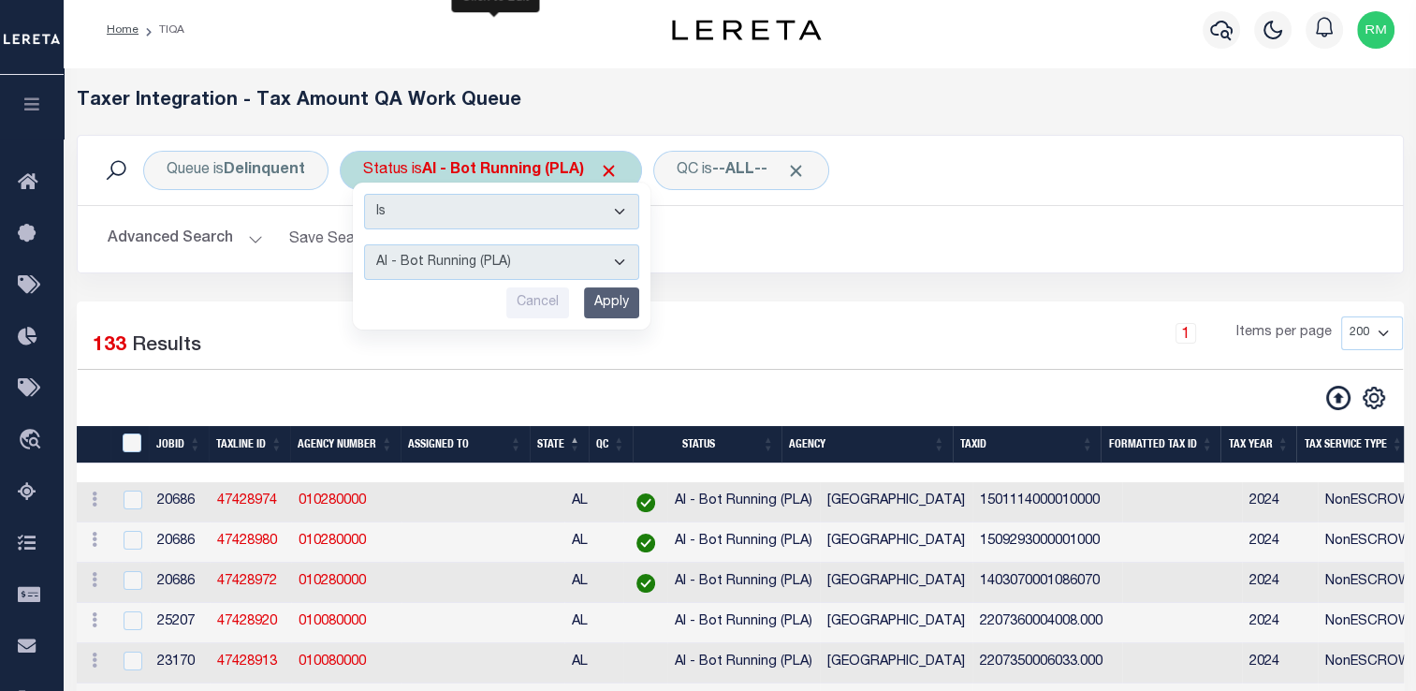
click at [501, 268] on select "AI - Bot Exception (ERR) AI - Bot Running (PLA) AI - Failed QA (FQA) AI - Prep …" at bounding box center [501, 262] width 275 height 36
select select "MZT"
click at [364, 244] on select "AI - Bot Exception (ERR) AI - Bot Running (PLA) AI - Failed QA (FQA) AI - Prep …" at bounding box center [501, 262] width 275 height 36
click at [610, 298] on input "Apply" at bounding box center [611, 302] width 55 height 31
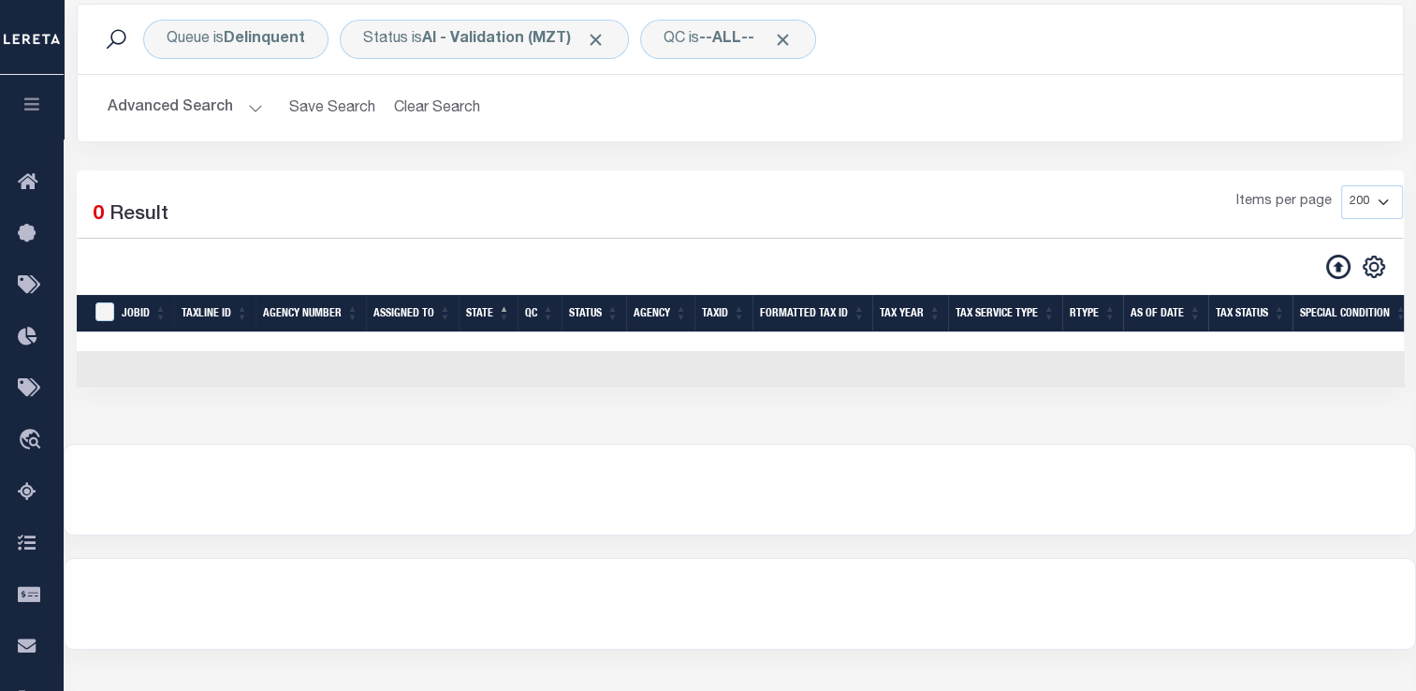
scroll to position [153, 0]
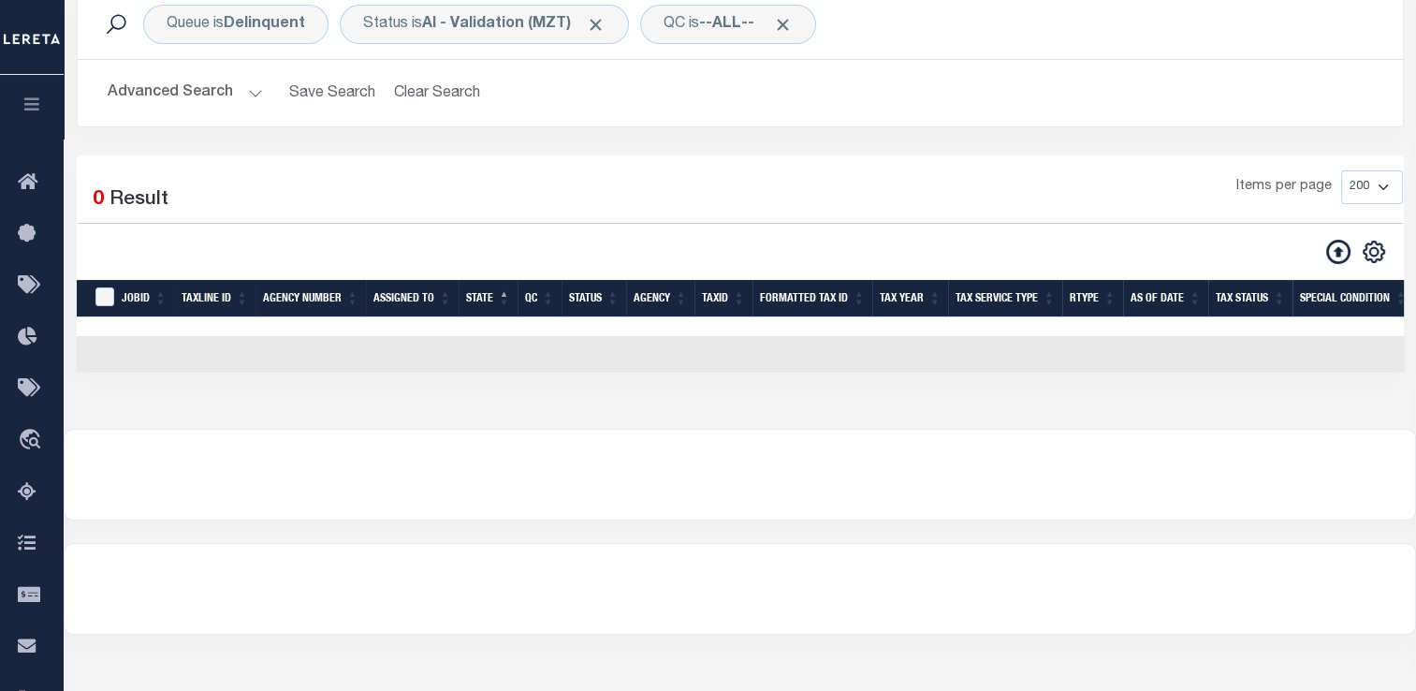
click at [161, 92] on button "Advanced Search" at bounding box center [185, 93] width 155 height 36
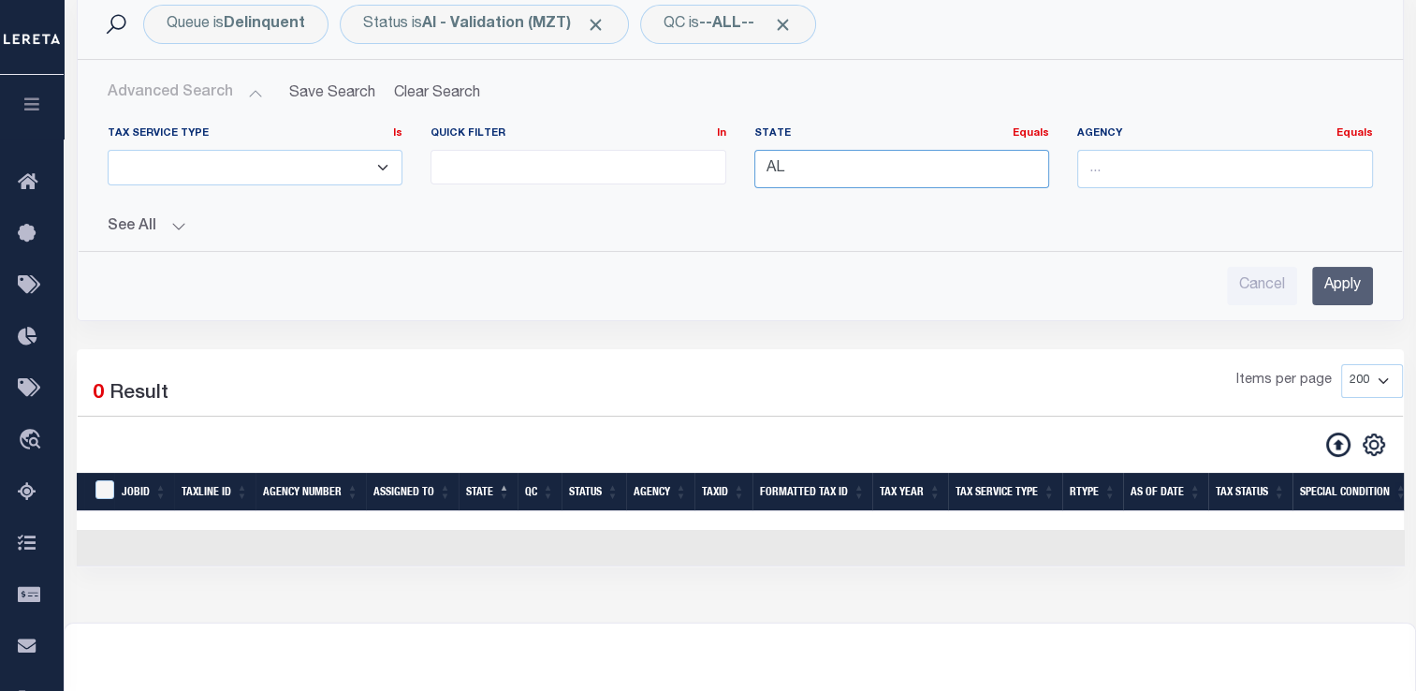
click at [865, 173] on input "AL" at bounding box center [902, 169] width 296 height 38
type input "A"
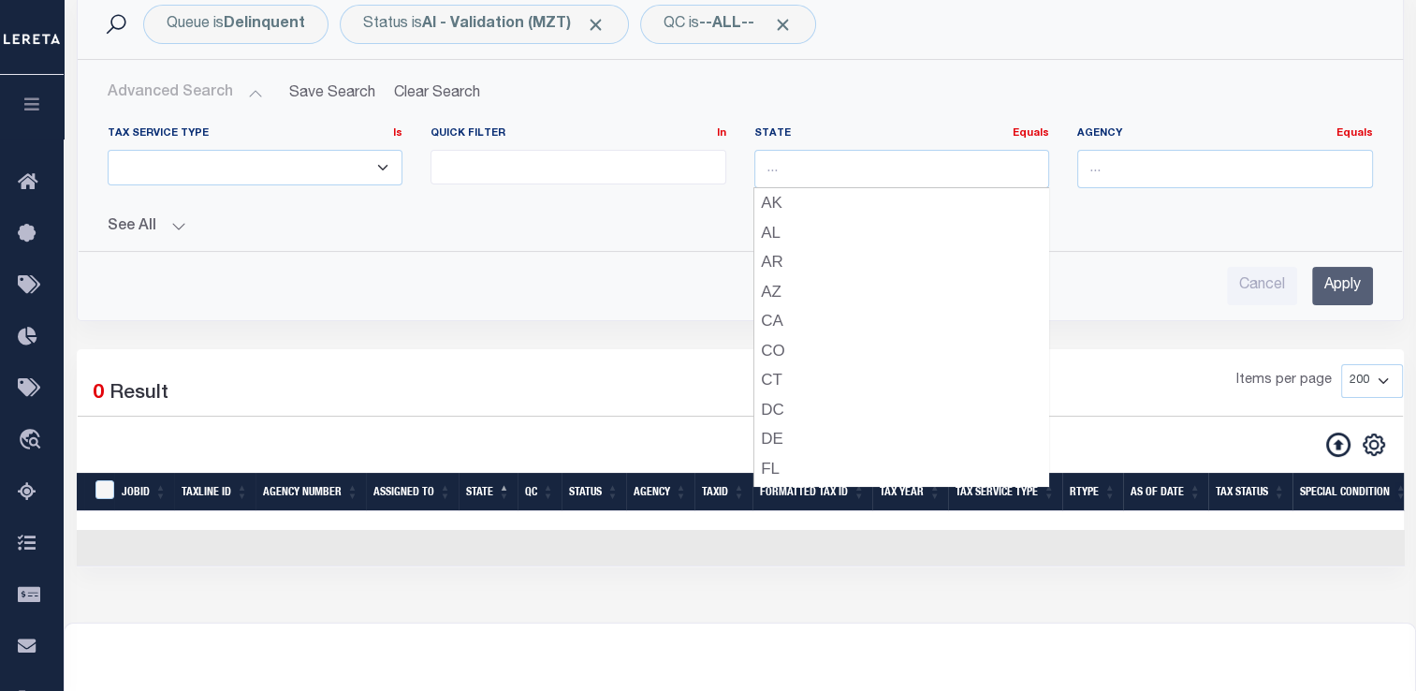
click at [1211, 277] on input "Apply" at bounding box center [1342, 286] width 61 height 38
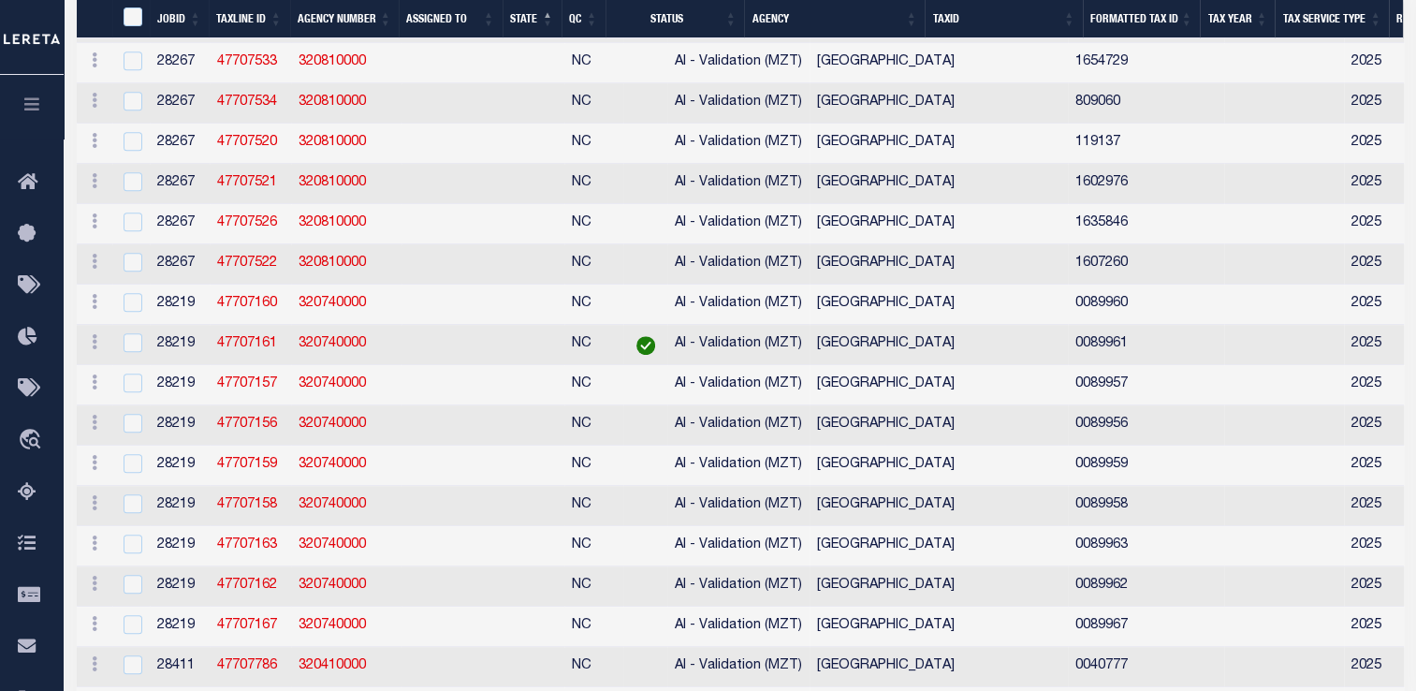
scroll to position [0, 0]
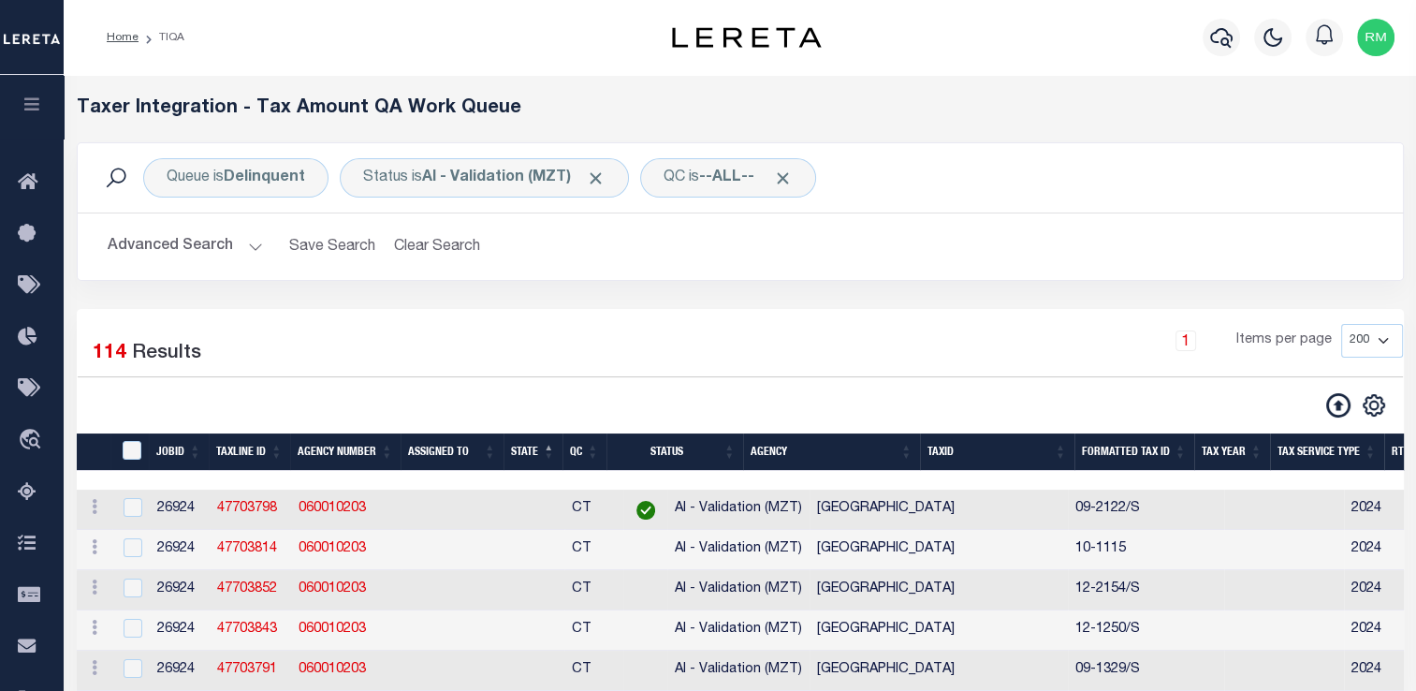
click at [203, 288] on div "Queue is Delinquent Status is AI - Validation (MZT) QC is --ALL-- Search Advanc…" at bounding box center [740, 225] width 1355 height 167
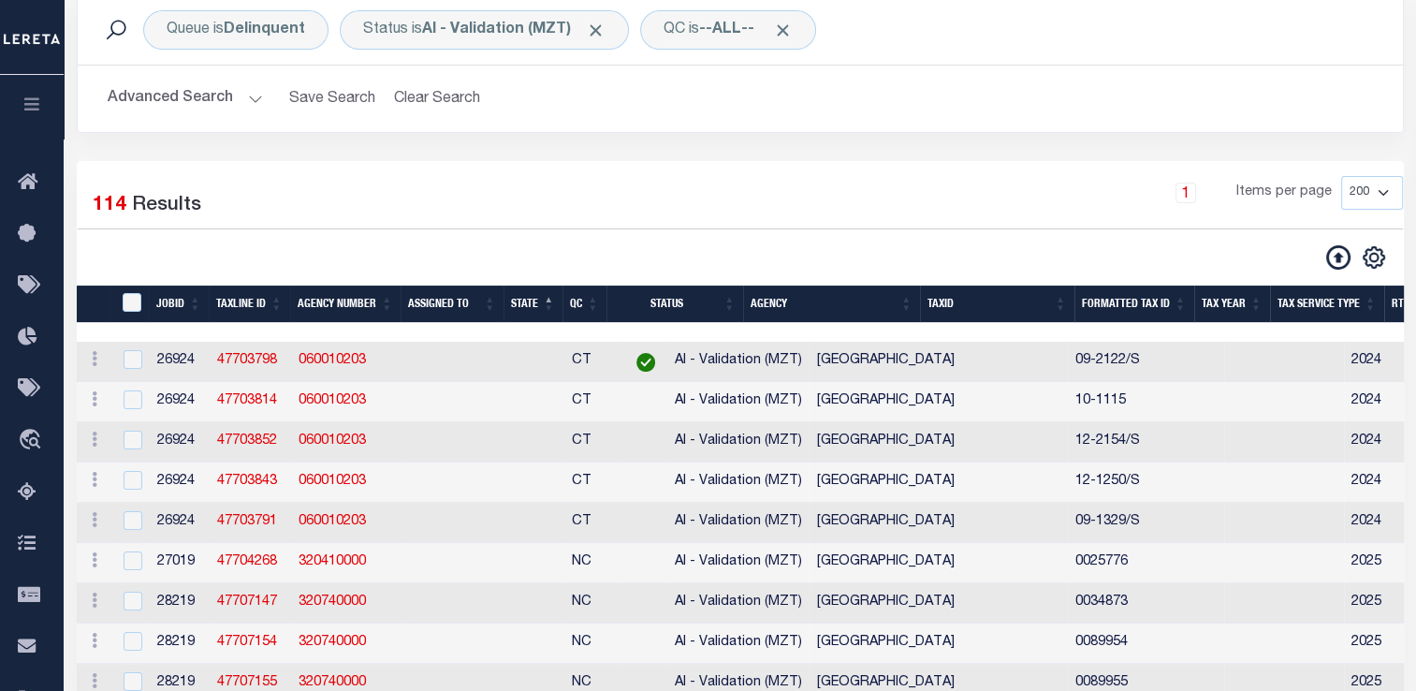
scroll to position [135, 0]
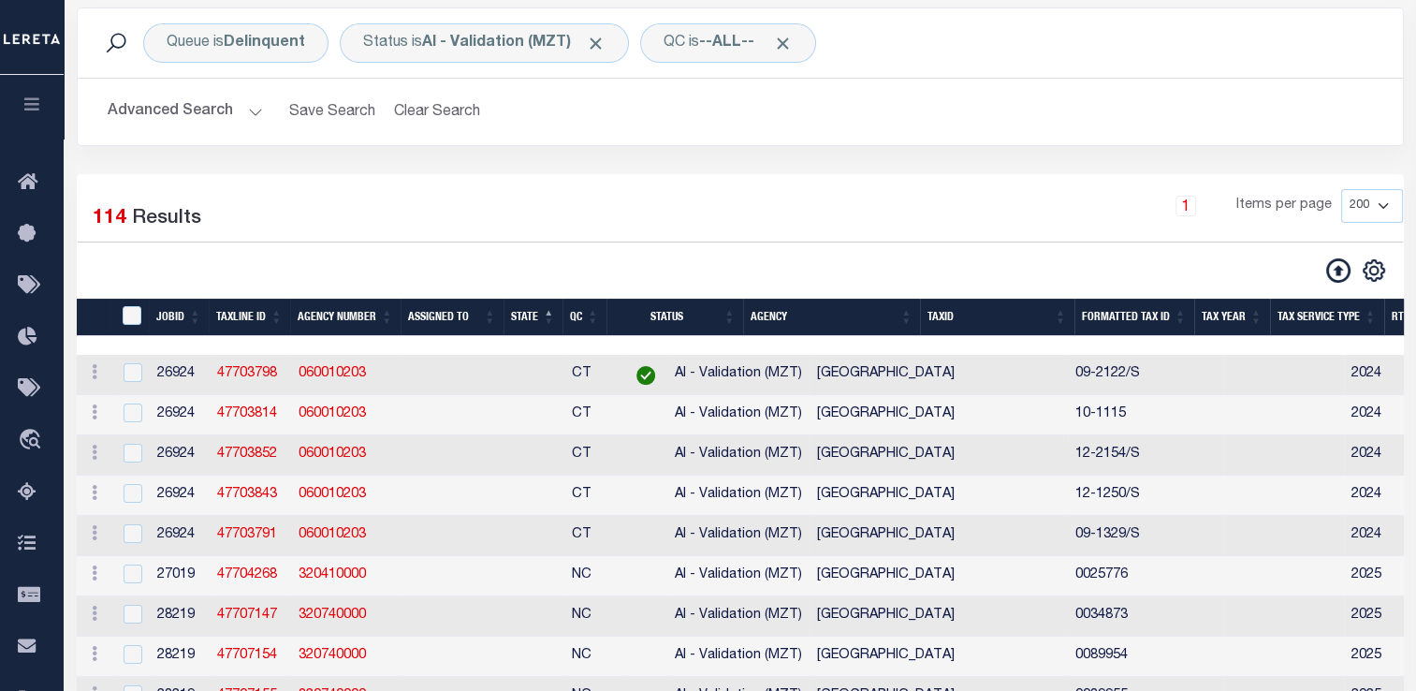
click at [1211, 325] on th "Tax Service Type" at bounding box center [1327, 318] width 114 height 38
